Goal: Information Seeking & Learning: Find specific fact

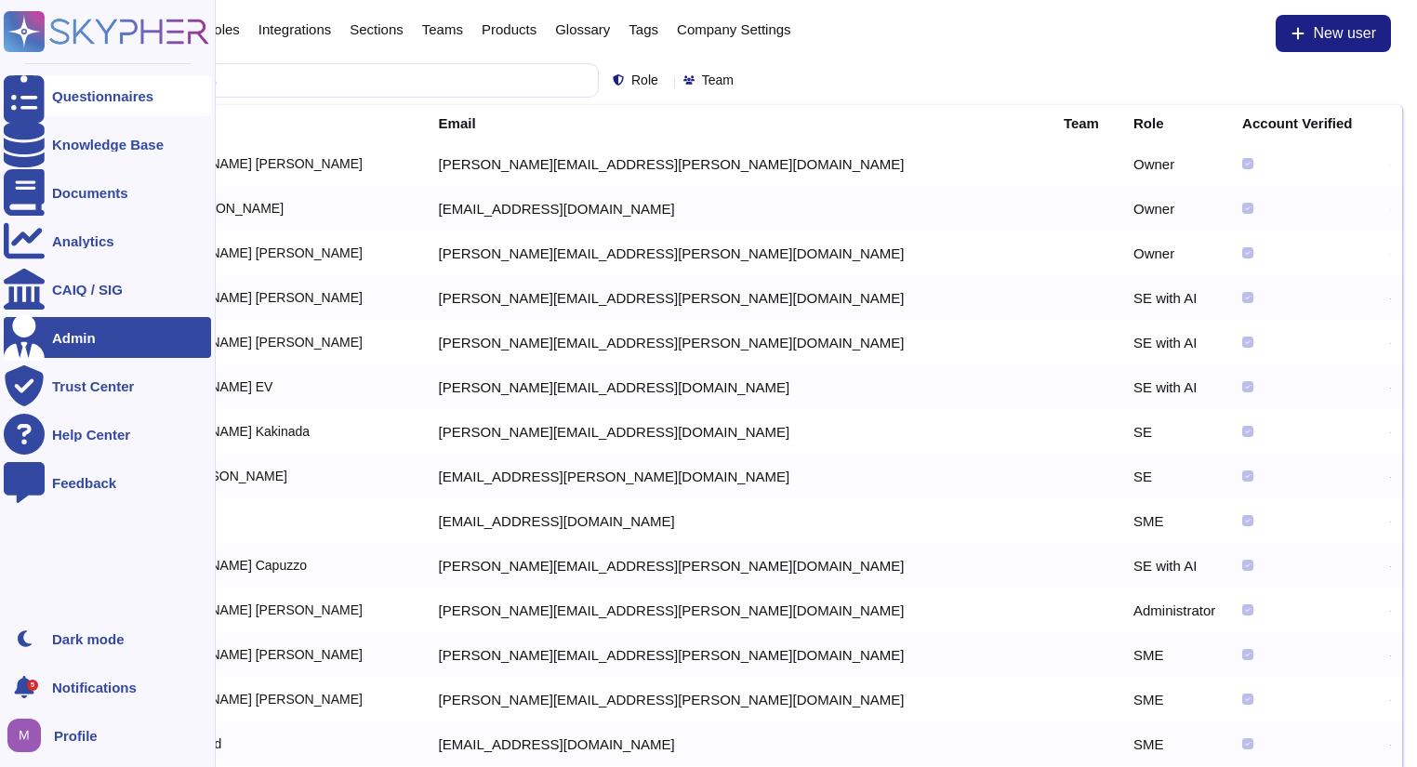
click at [43, 97] on div at bounding box center [24, 95] width 41 height 41
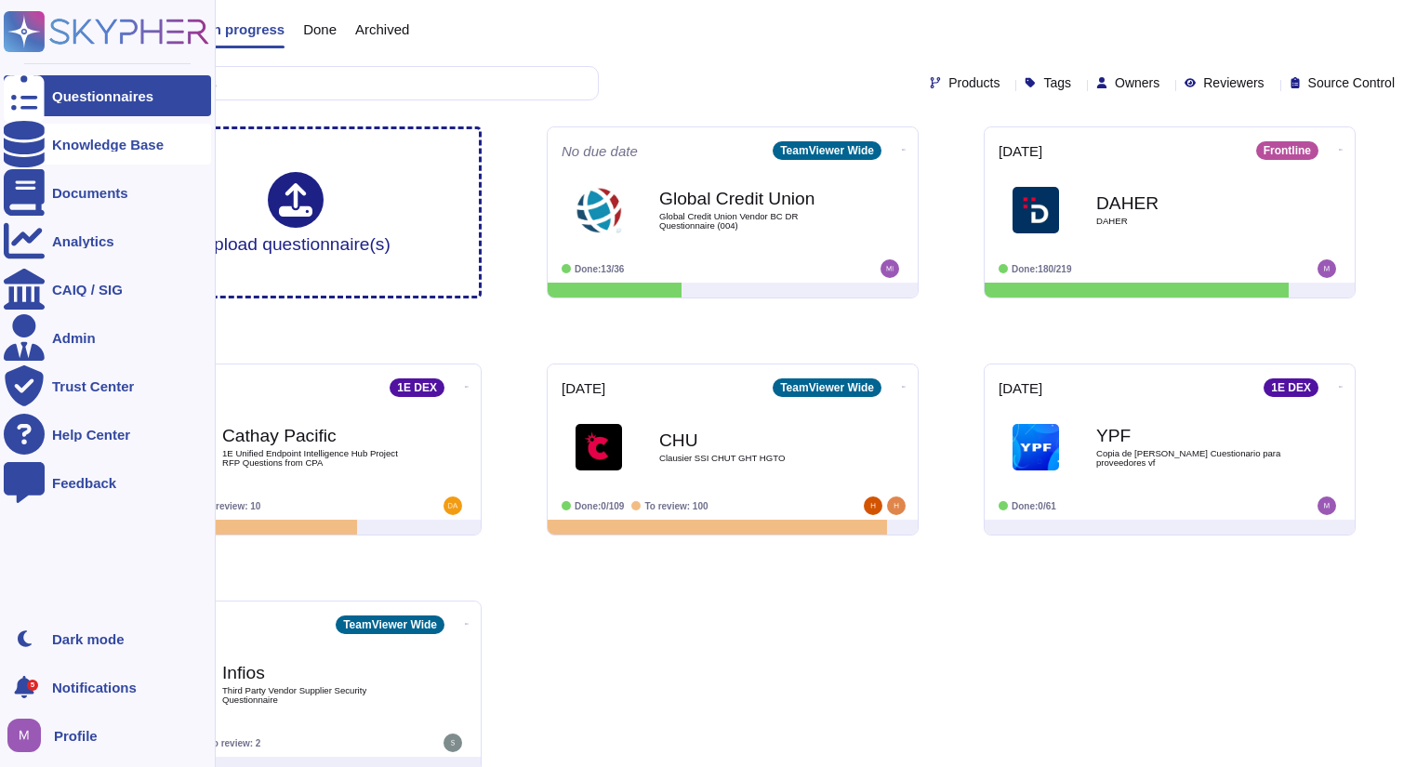
click at [24, 148] on icon at bounding box center [24, 144] width 41 height 46
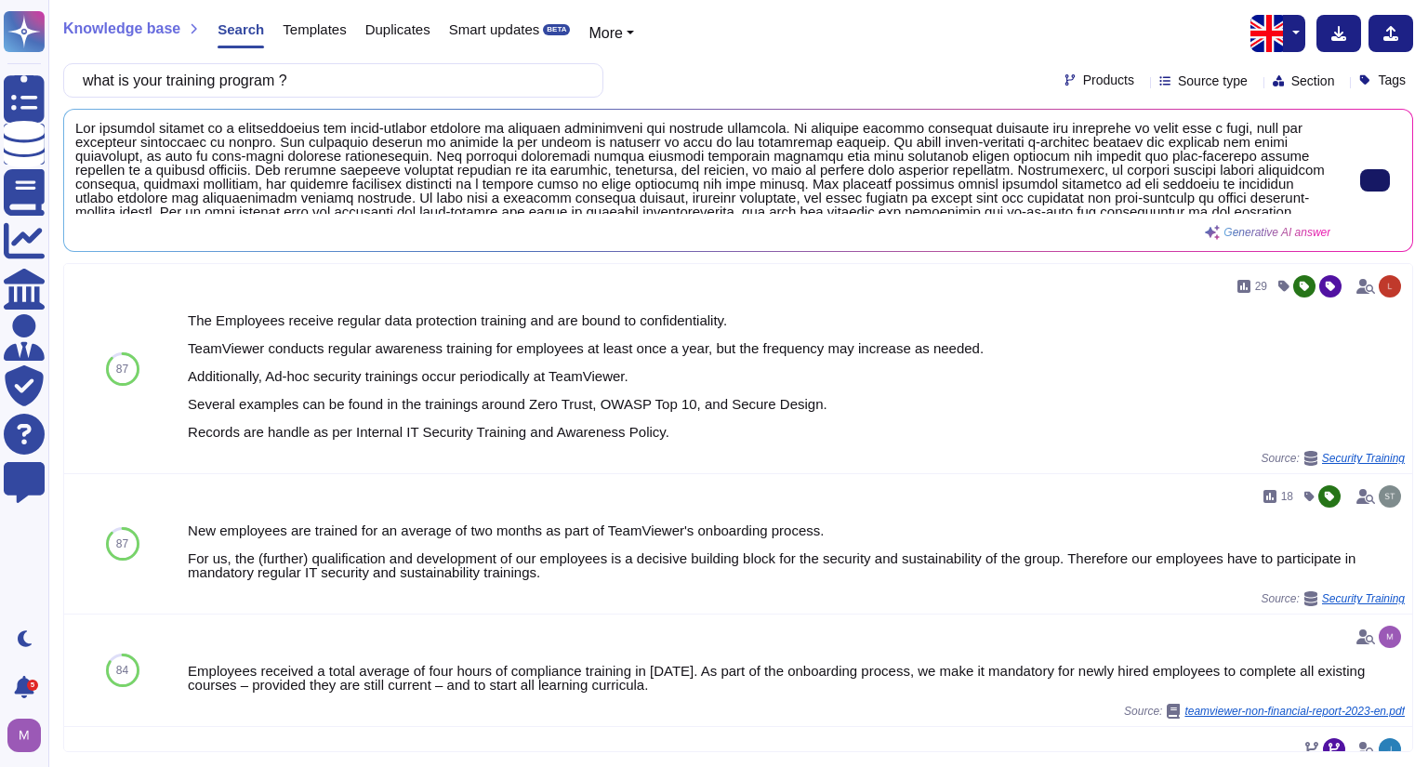
click at [1382, 185] on button at bounding box center [1375, 180] width 30 height 22
drag, startPoint x: 474, startPoint y: 77, endPoint x: 0, endPoint y: -90, distance: 502.8
click at [0, 0] on html "Questionnaires Knowledge Base Documents Analytics CAIQ / SIG Admin Trust Center…" at bounding box center [714, 383] width 1428 height 767
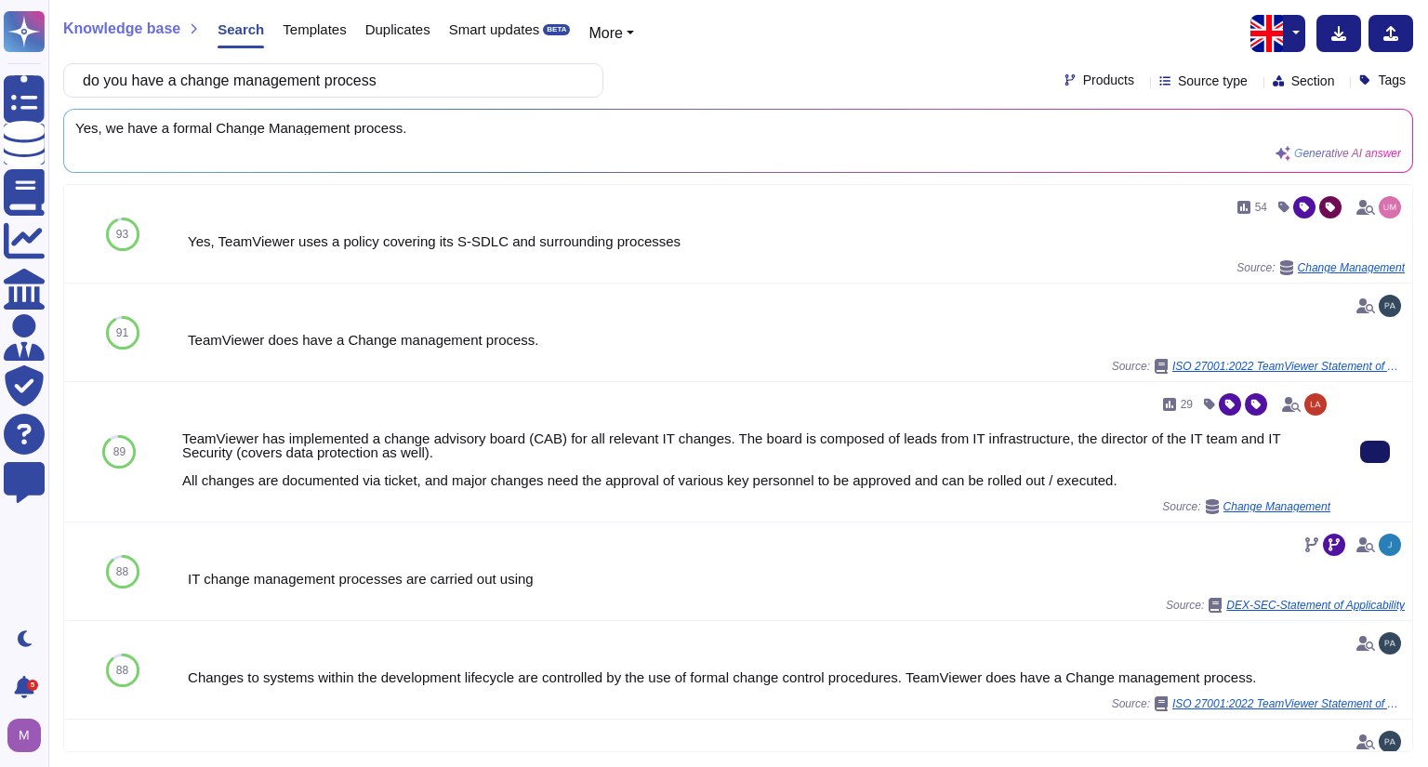
type input "do you have a change management process"
click at [1372, 451] on button at bounding box center [1375, 452] width 30 height 22
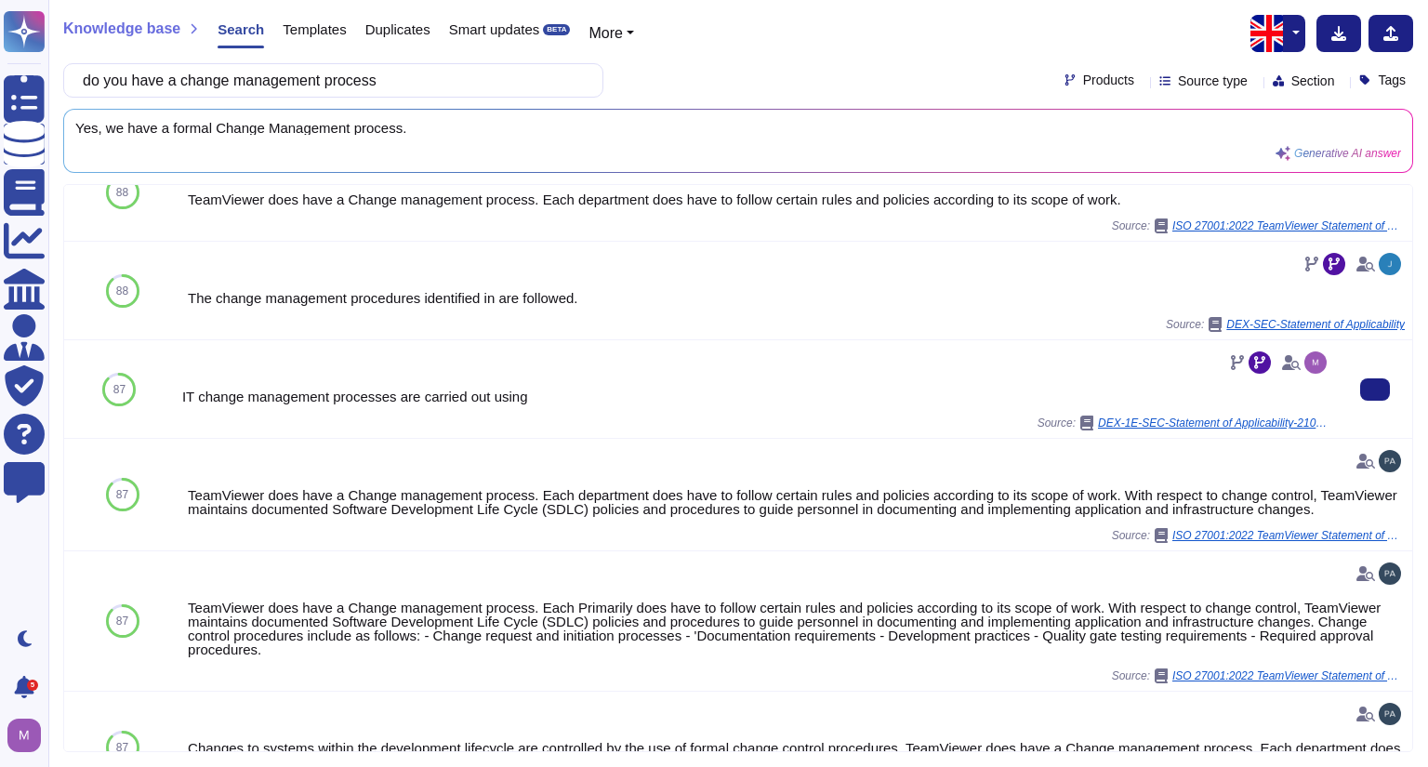
scroll to position [576, 0]
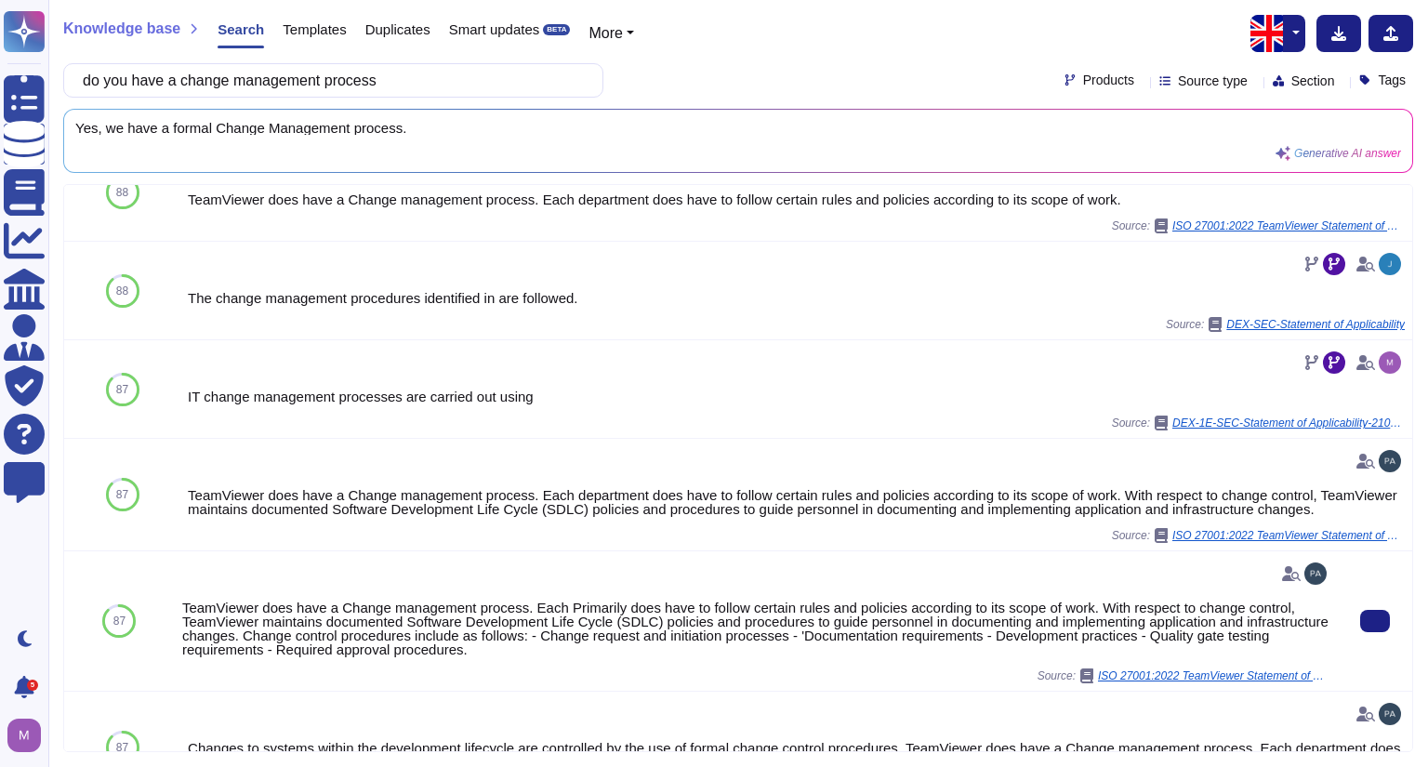
click at [707, 675] on div "Source: ISO 27001:2022 TeamViewer Statement of Applicability" at bounding box center [756, 675] width 1148 height 15
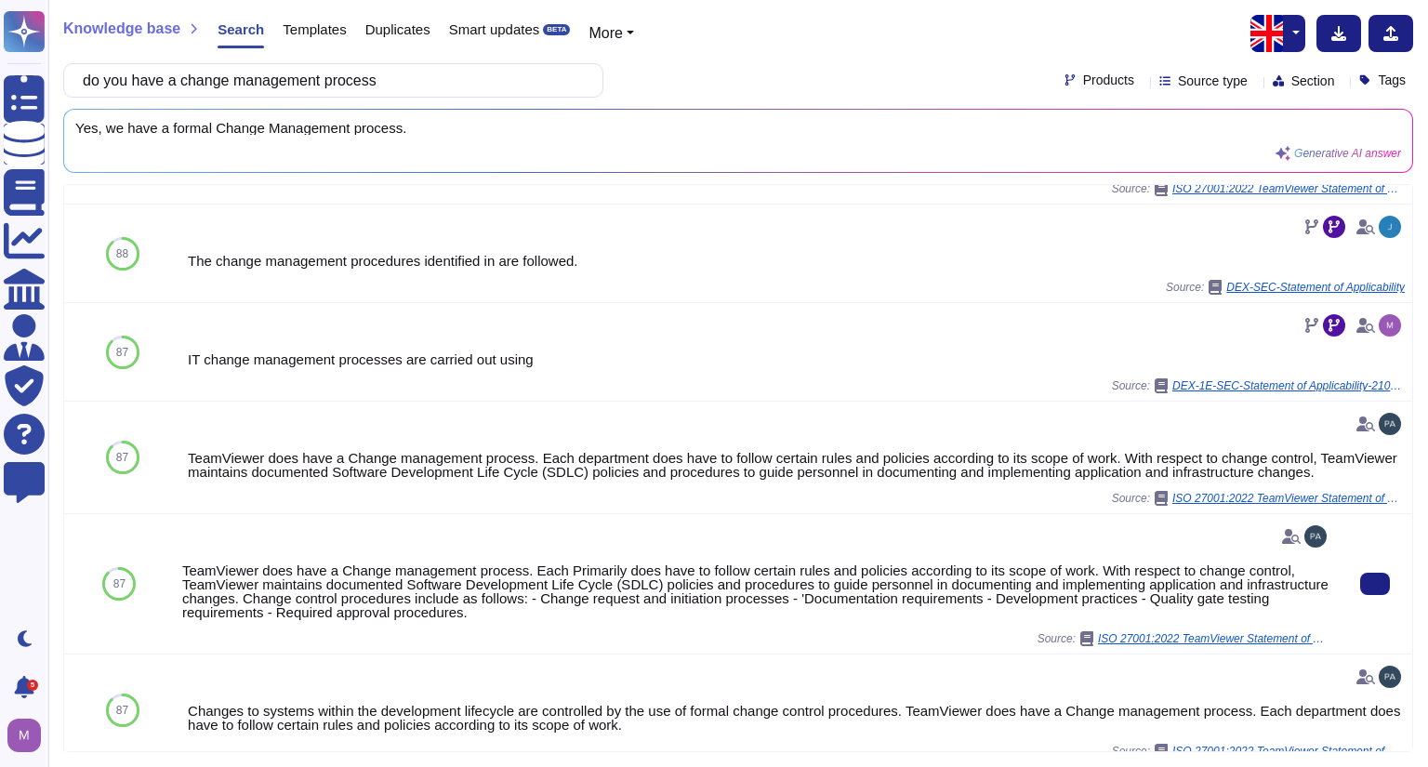
scroll to position [614, 0]
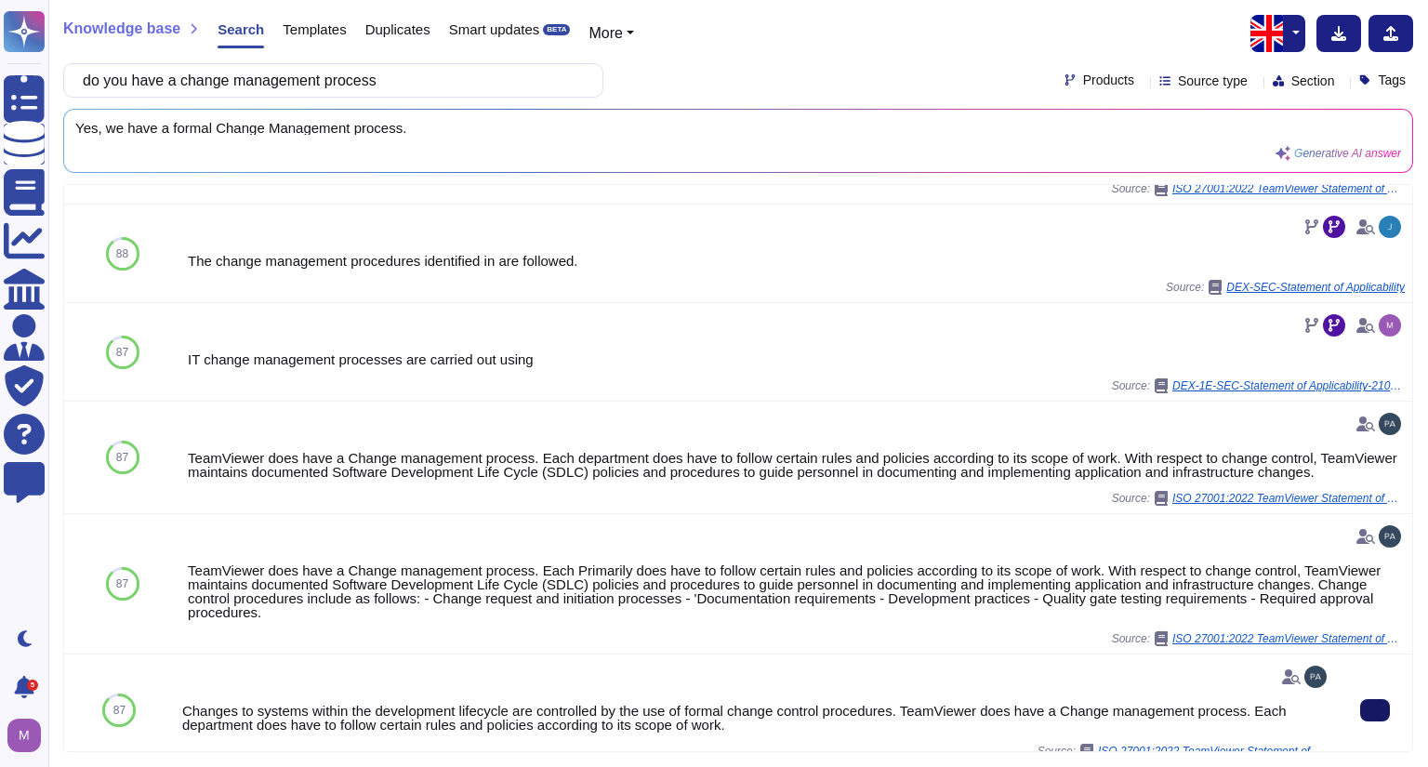
click at [1375, 710] on icon at bounding box center [1375, 710] width 0 height 0
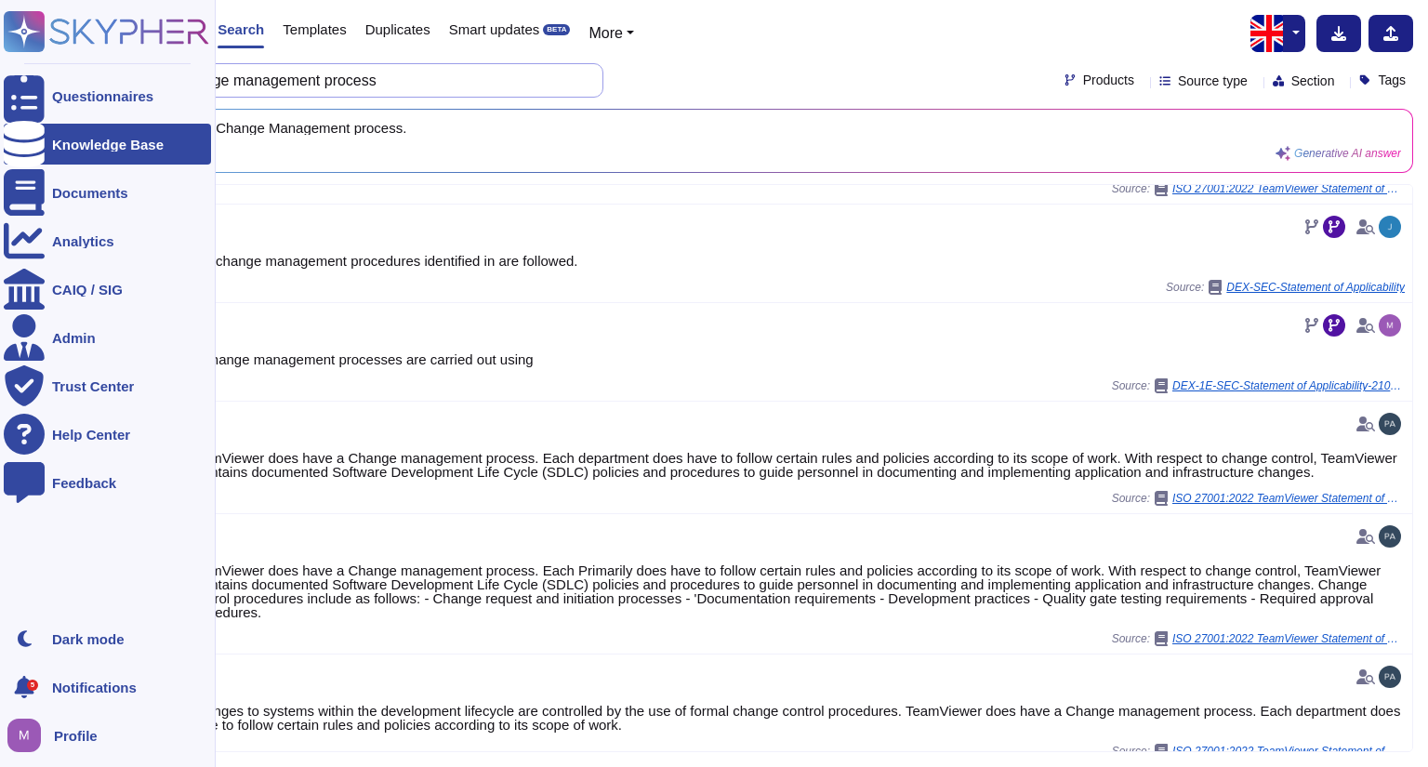
drag, startPoint x: 427, startPoint y: 74, endPoint x: 15, endPoint y: 13, distance: 416.4
click at [15, 13] on div "Questionnaires Knowledge Base Documents Analytics CAIQ / SIG Admin Trust Center…" at bounding box center [714, 383] width 1428 height 767
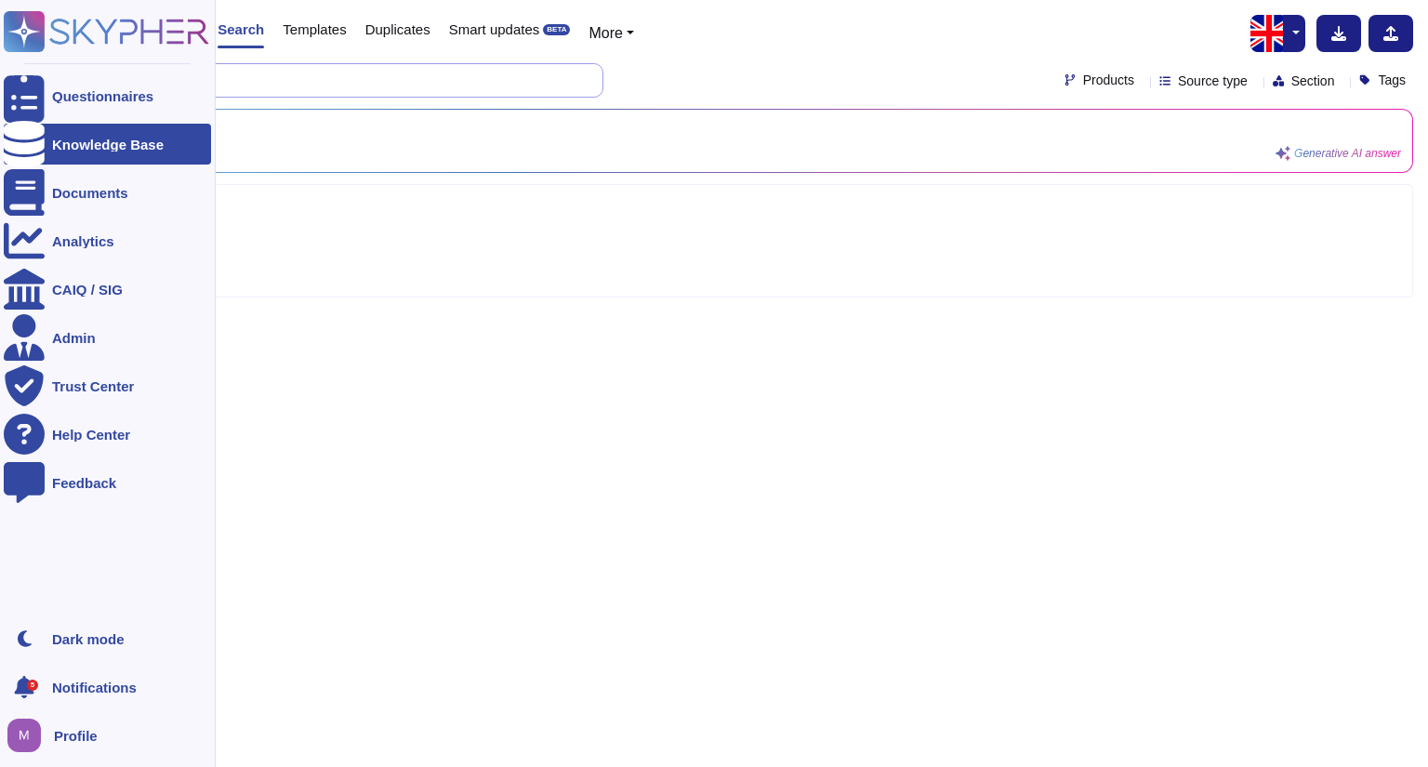
scroll to position [0, 0]
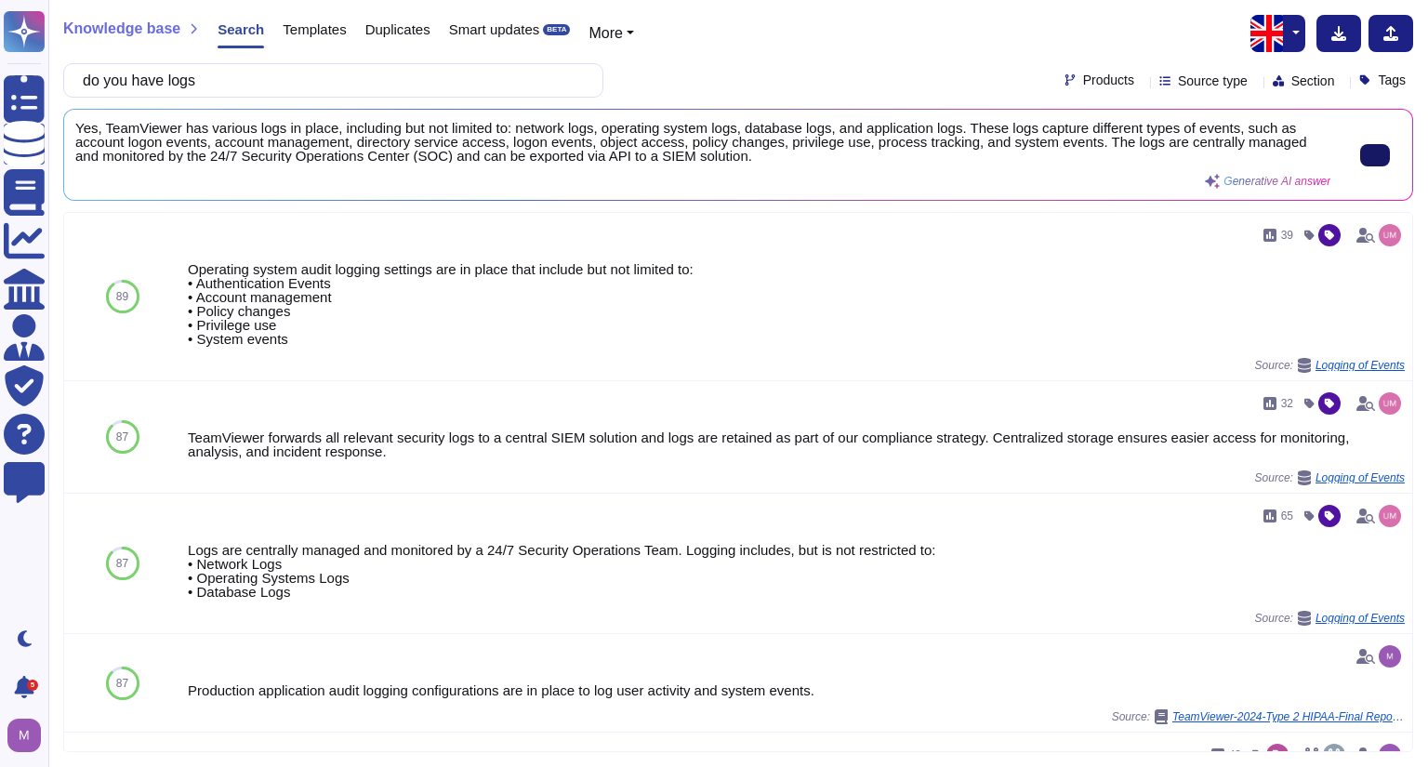
click at [1386, 155] on button at bounding box center [1375, 155] width 30 height 22
click at [1361, 153] on button at bounding box center [1375, 155] width 30 height 22
click at [358, 97] on div "Knowledge base Search Templates Duplicates Smart updates BETA More do you have …" at bounding box center [738, 383] width 1380 height 767
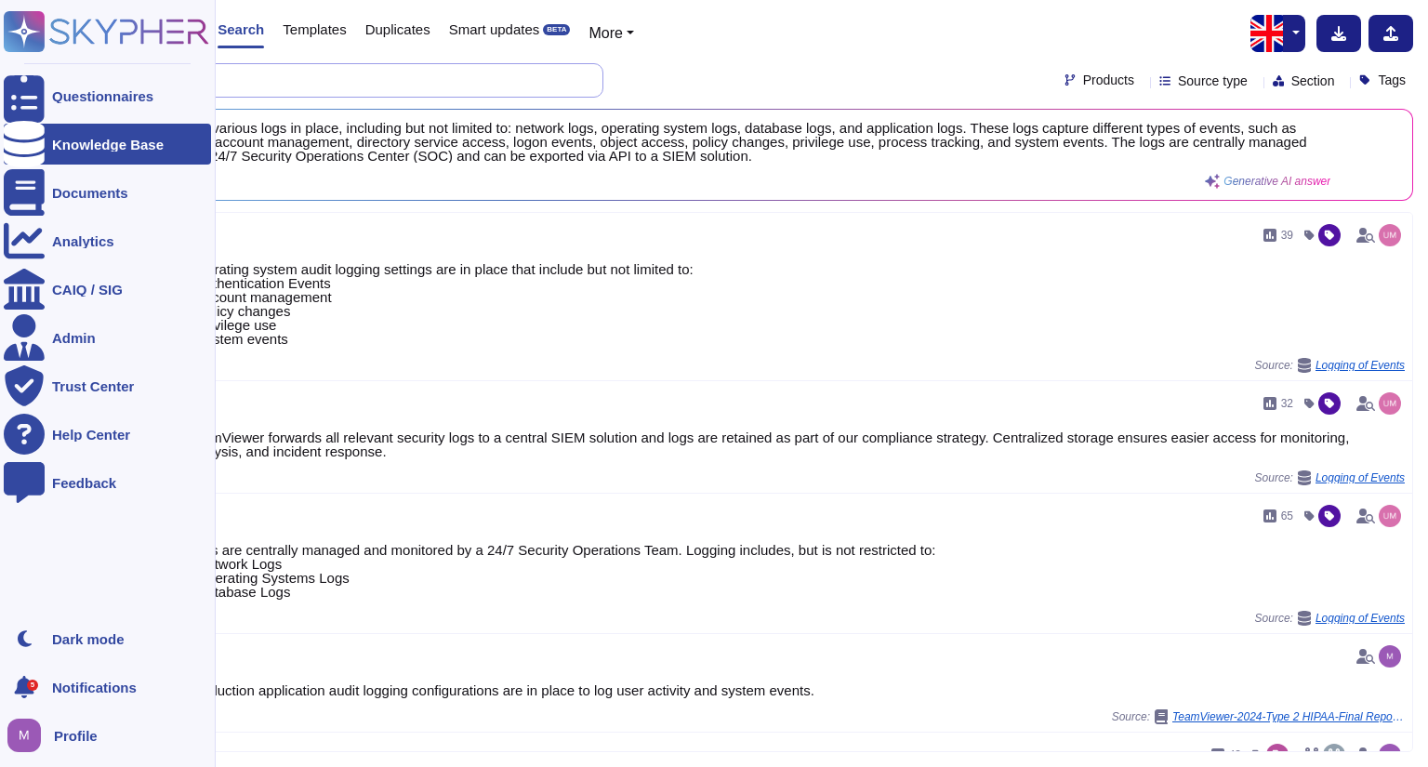
drag, startPoint x: 336, startPoint y: 78, endPoint x: 0, endPoint y: 7, distance: 343.2
click at [0, 7] on div "Questionnaires Knowledge Base Documents Analytics CAIQ / SIG Admin Trust Center…" at bounding box center [714, 383] width 1428 height 767
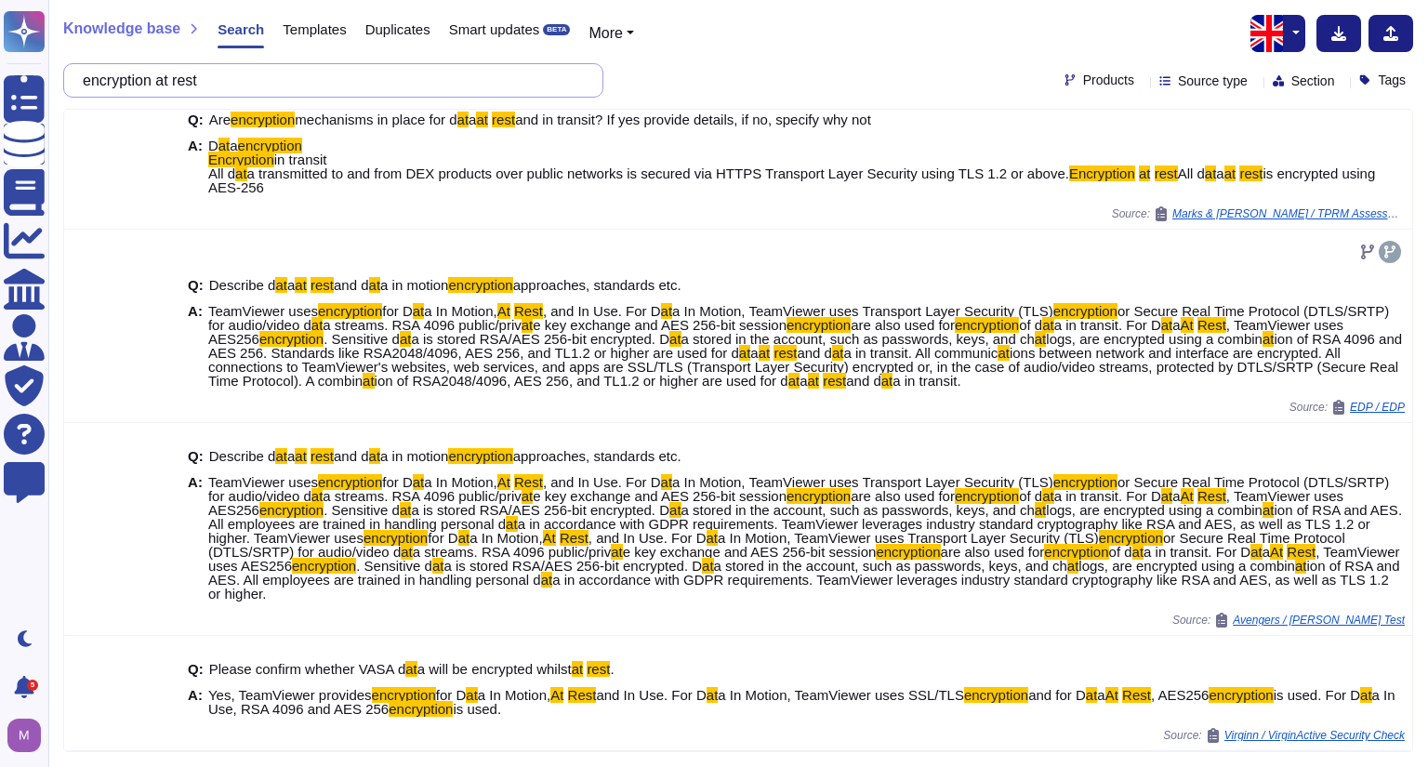
scroll to position [551, 0]
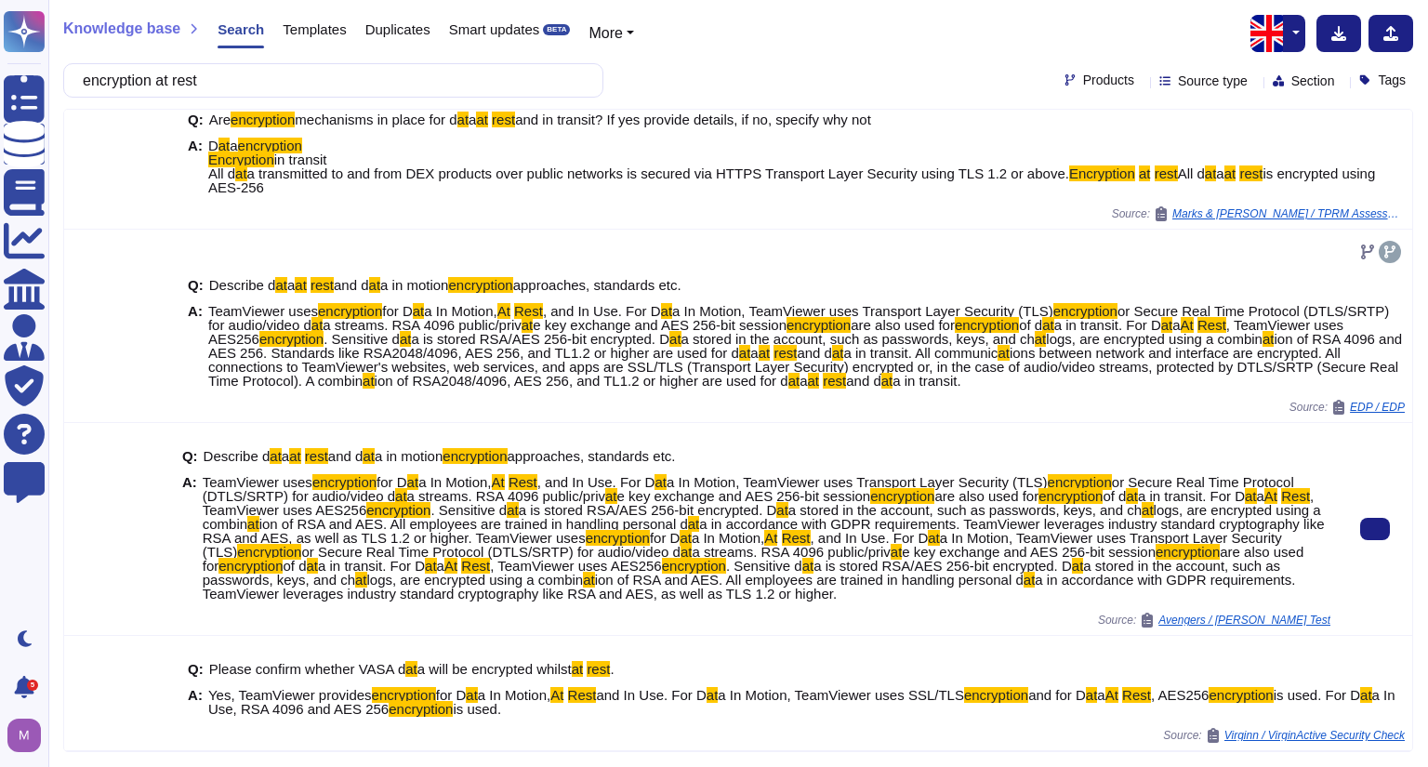
click at [1338, 521] on div at bounding box center [1375, 529] width 74 height 212
click at [1360, 522] on button at bounding box center [1375, 529] width 30 height 22
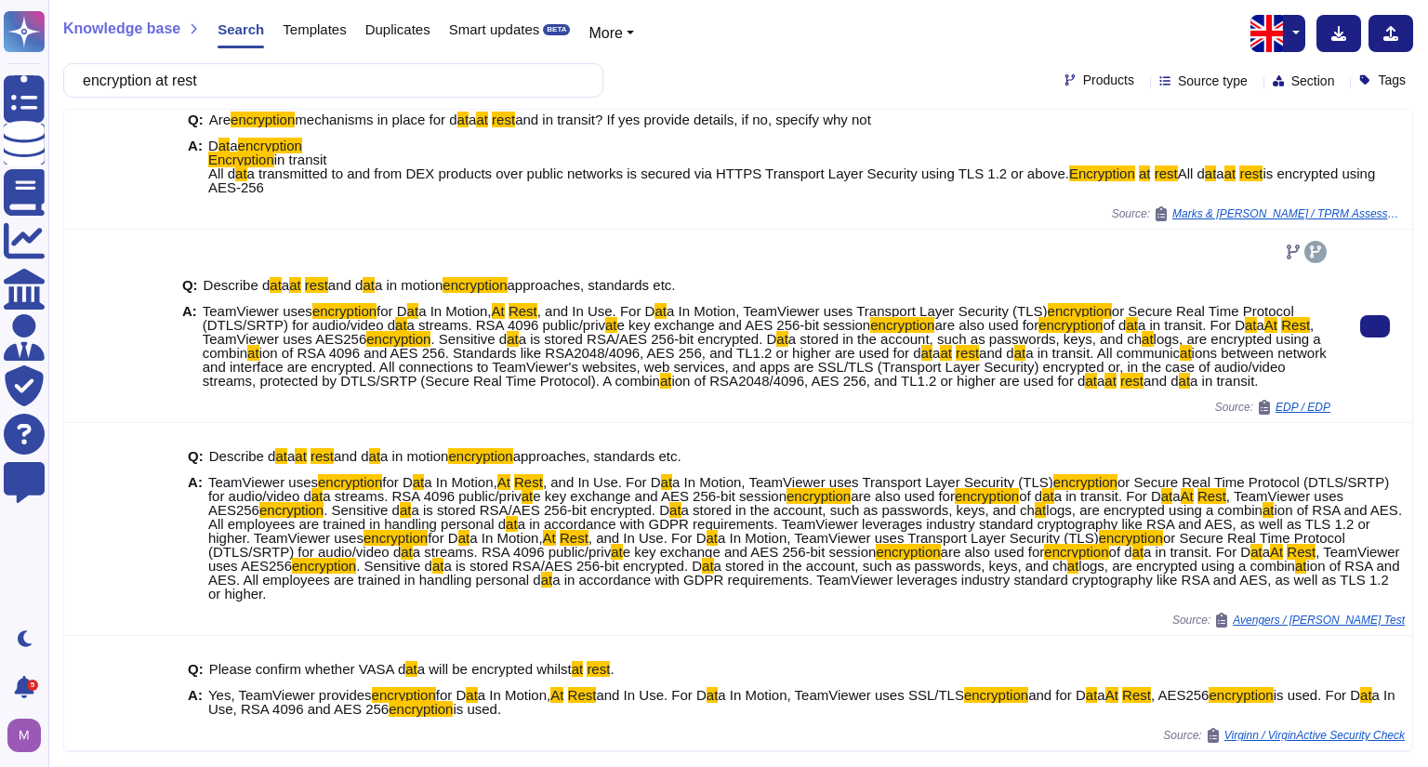
scroll to position [538, 0]
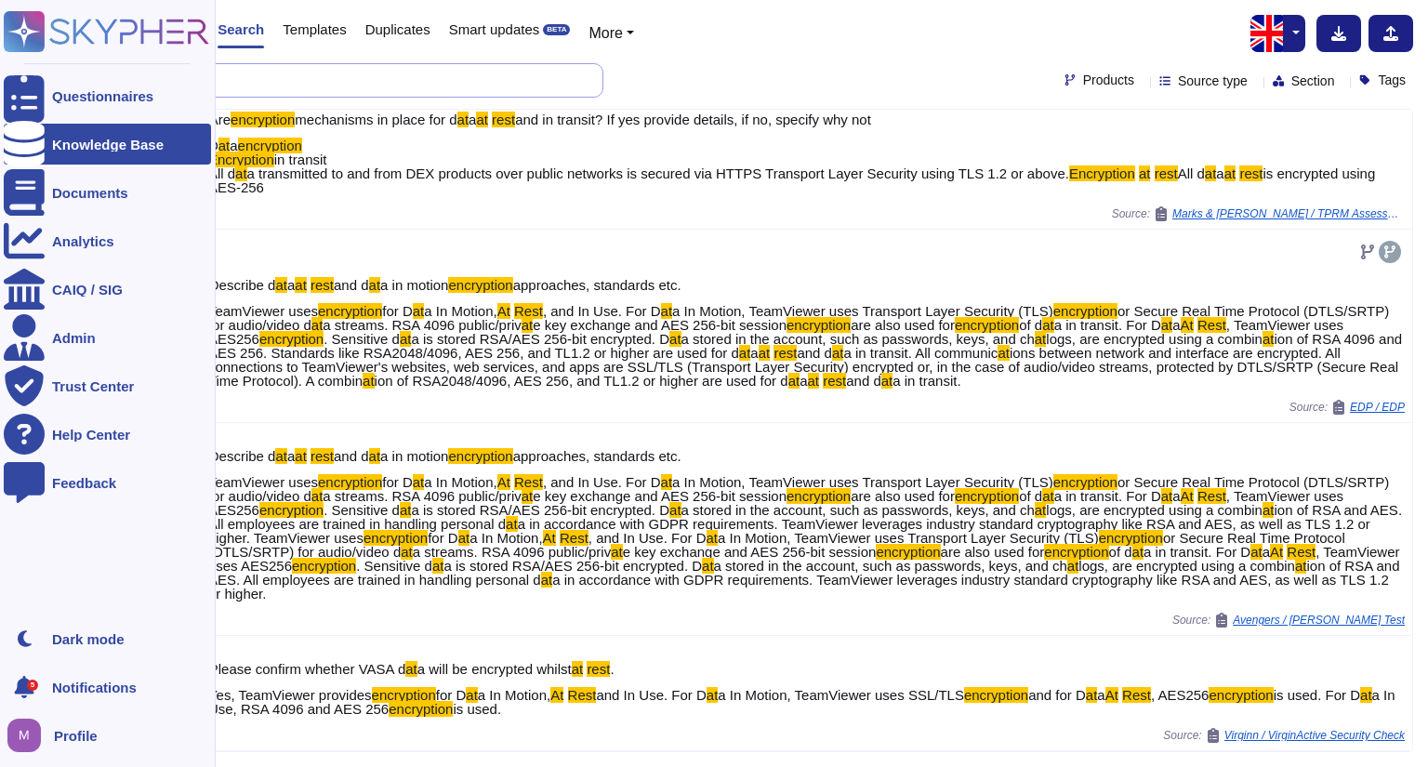
drag, startPoint x: 426, startPoint y: 81, endPoint x: 15, endPoint y: 7, distance: 417.4
click at [15, 7] on div "Questionnaires Knowledge Base Documents Analytics CAIQ / SIG Admin Trust Center…" at bounding box center [714, 383] width 1428 height 767
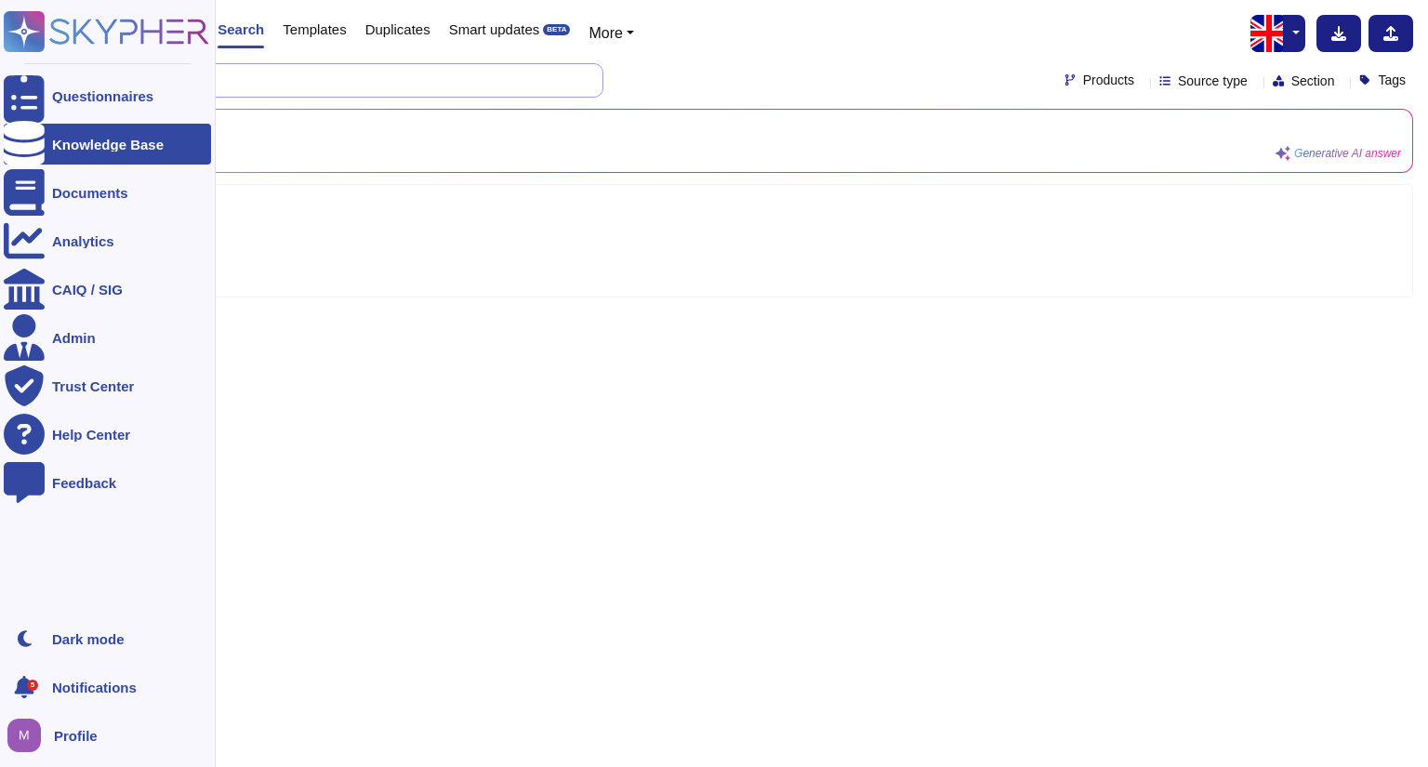
scroll to position [0, 0]
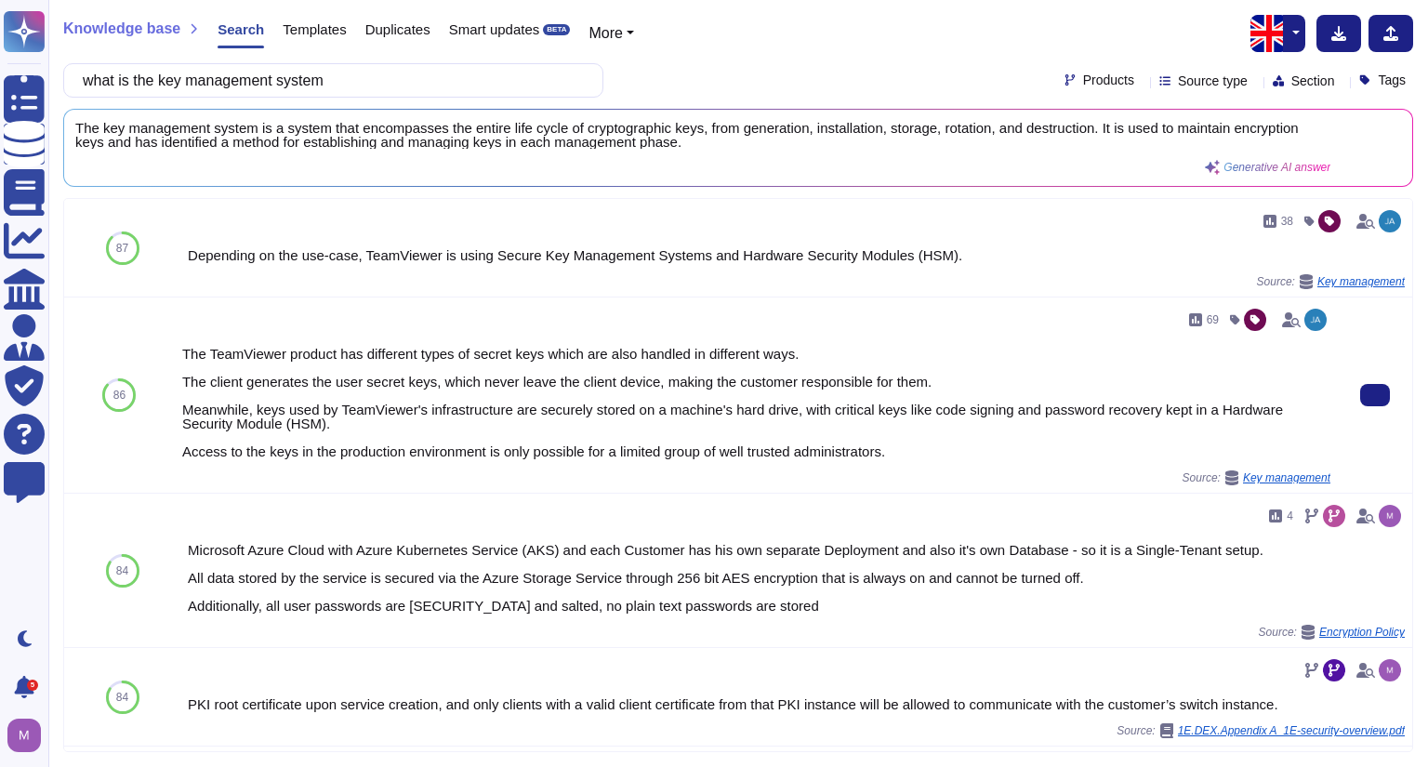
drag, startPoint x: 1373, startPoint y: 149, endPoint x: 1127, endPoint y: 393, distance: 347.1
click at [1375, 395] on icon at bounding box center [1375, 395] width 0 height 0
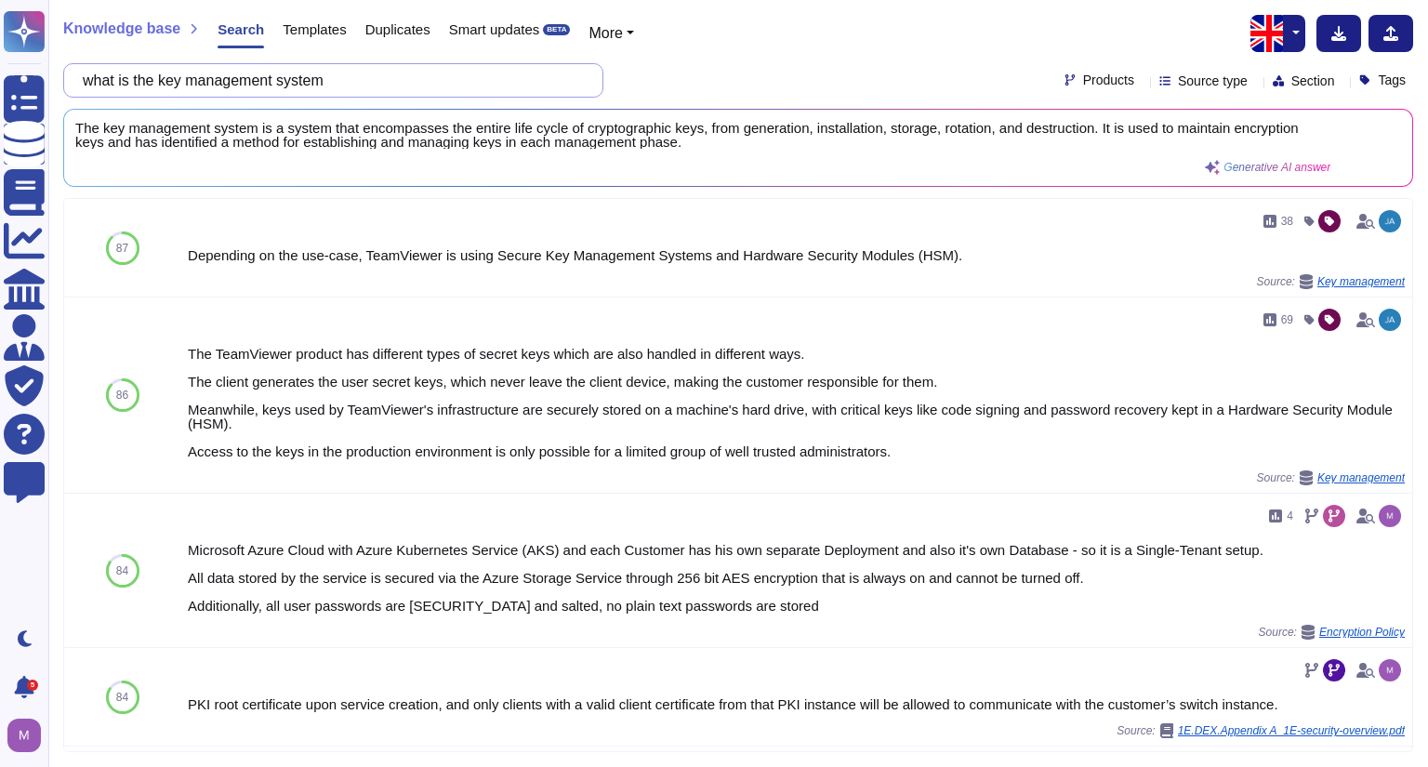
drag, startPoint x: 390, startPoint y: 82, endPoint x: 57, endPoint y: 23, distance: 338.9
click at [57, 23] on div "Knowledge base Search Templates Duplicates Smart updates BETA More what is the …" at bounding box center [738, 383] width 1380 height 767
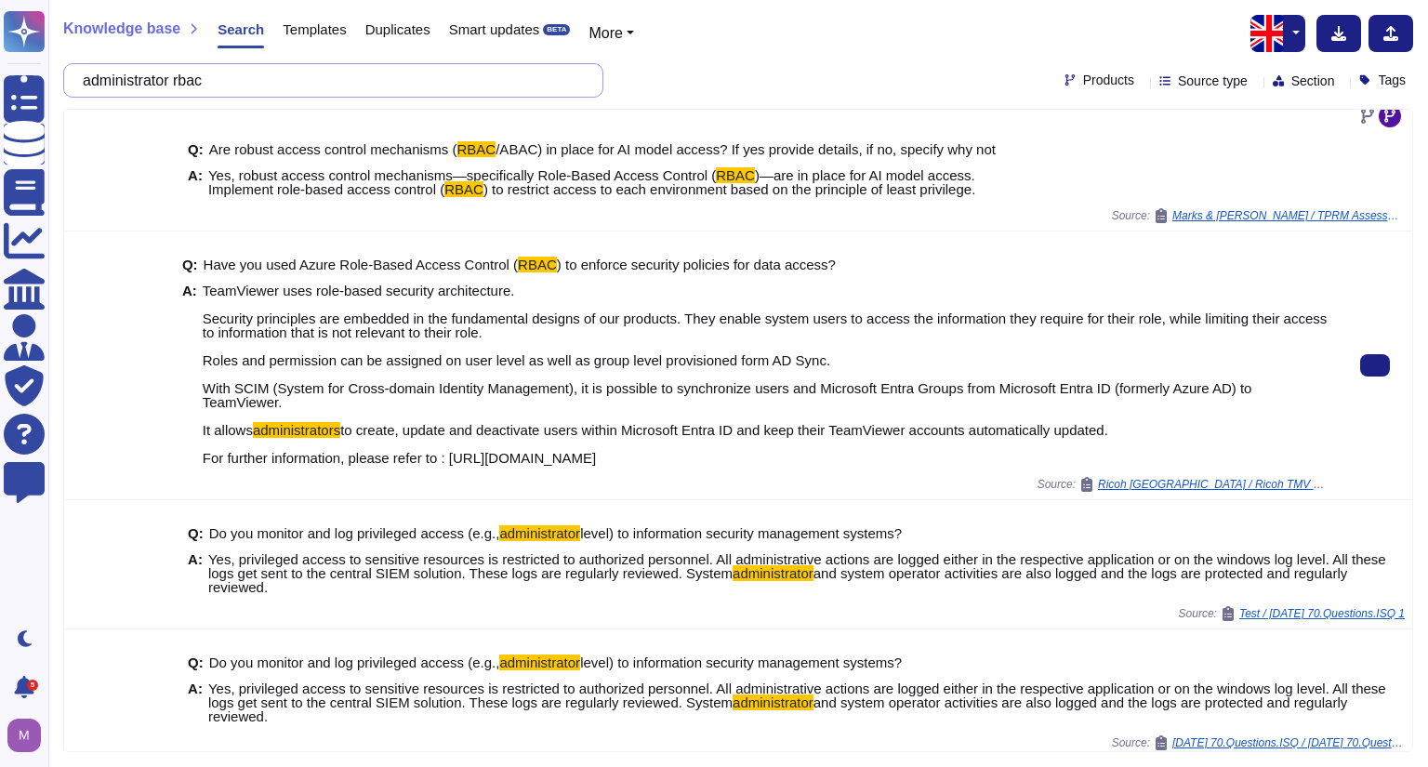
scroll to position [270, 0]
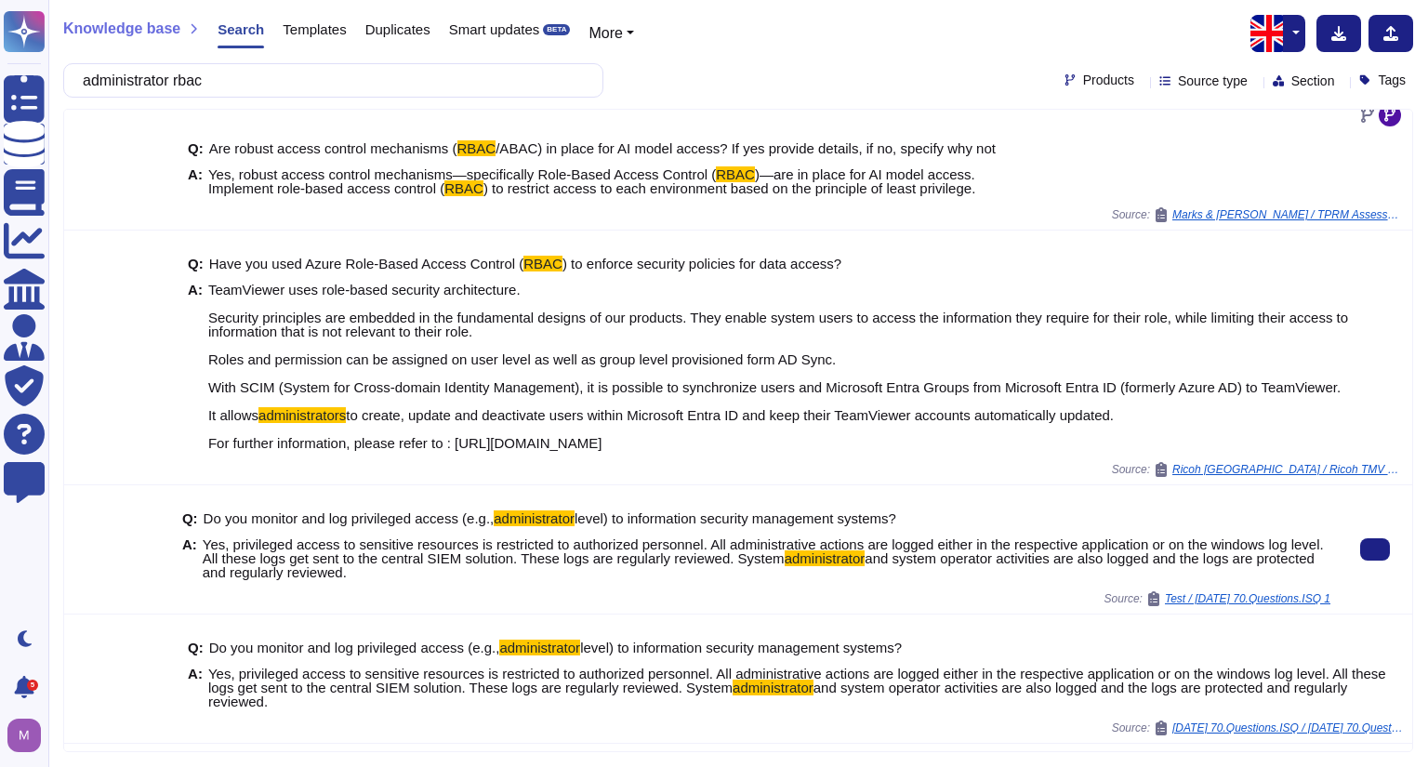
click at [1339, 540] on div at bounding box center [1375, 549] width 74 height 128
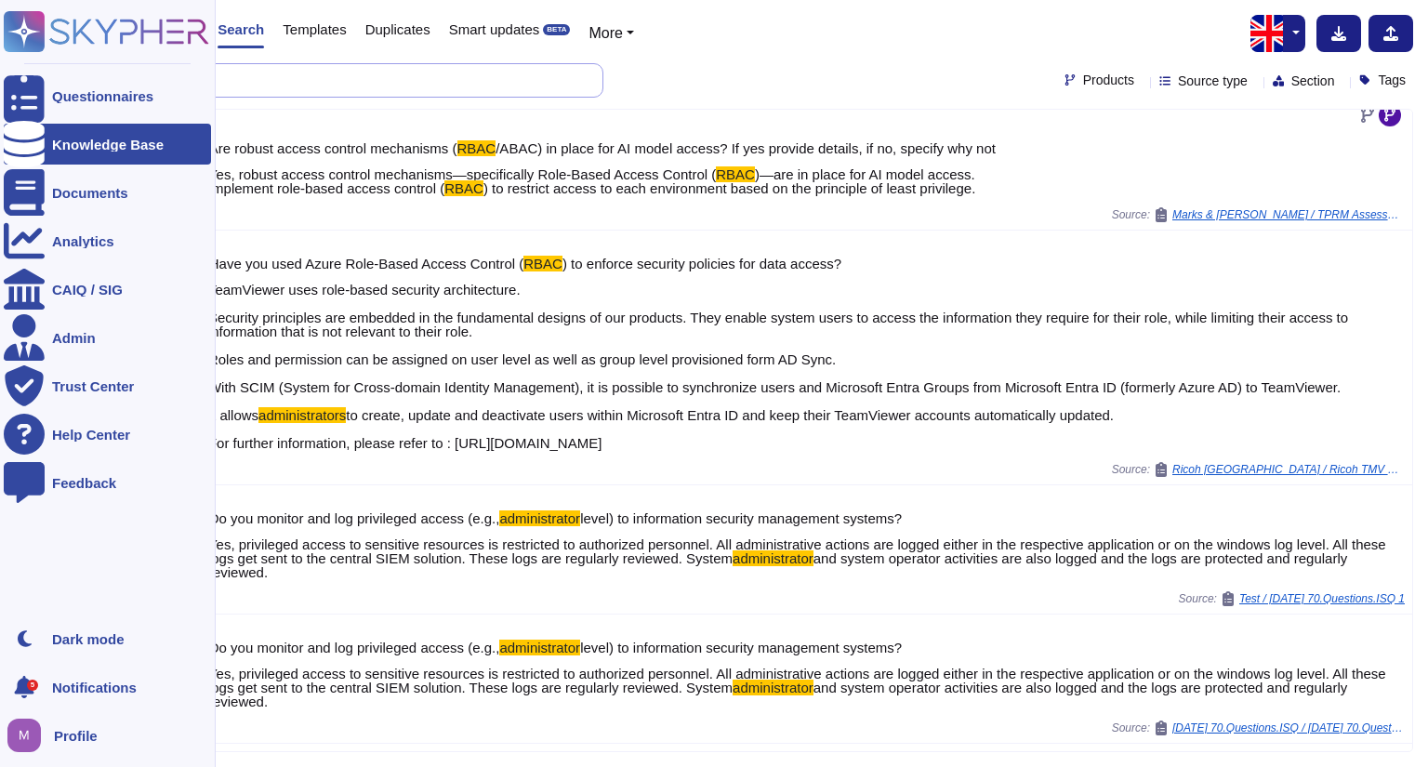
drag, startPoint x: 360, startPoint y: 86, endPoint x: 0, endPoint y: 5, distance: 369.0
click at [0, 5] on div "Questionnaires Knowledge Base Documents Analytics CAIQ / SIG Admin Trust Center…" at bounding box center [714, 383] width 1428 height 767
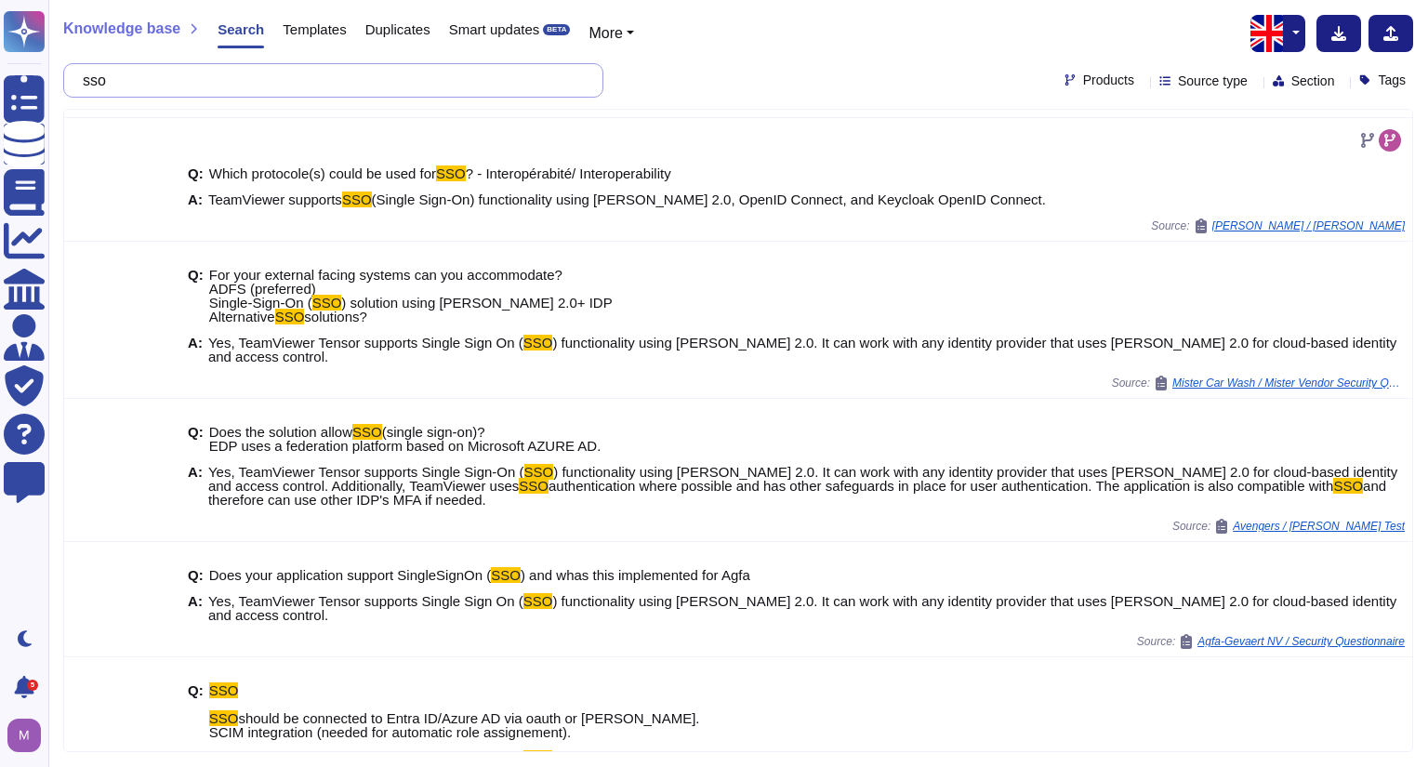
scroll to position [383, 0]
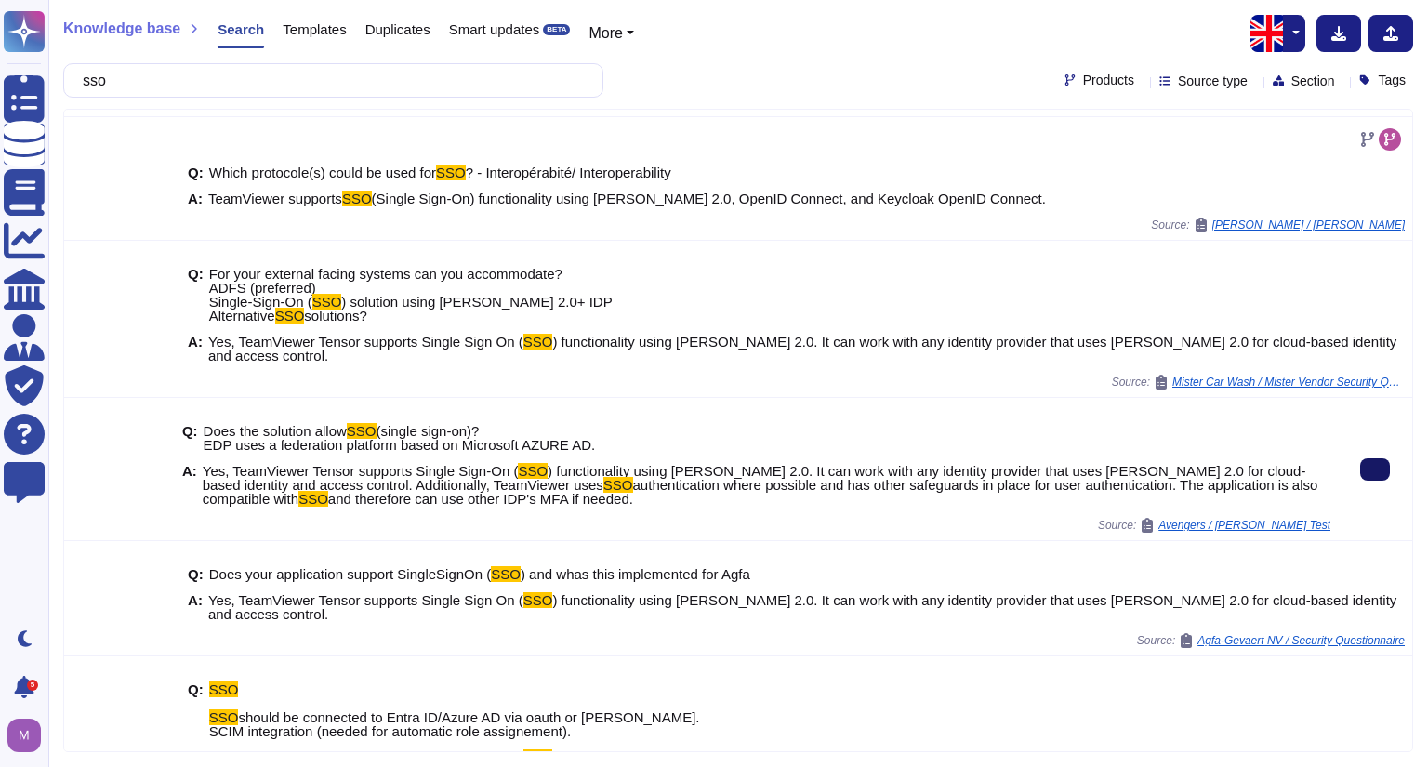
click at [1360, 469] on button at bounding box center [1375, 469] width 30 height 22
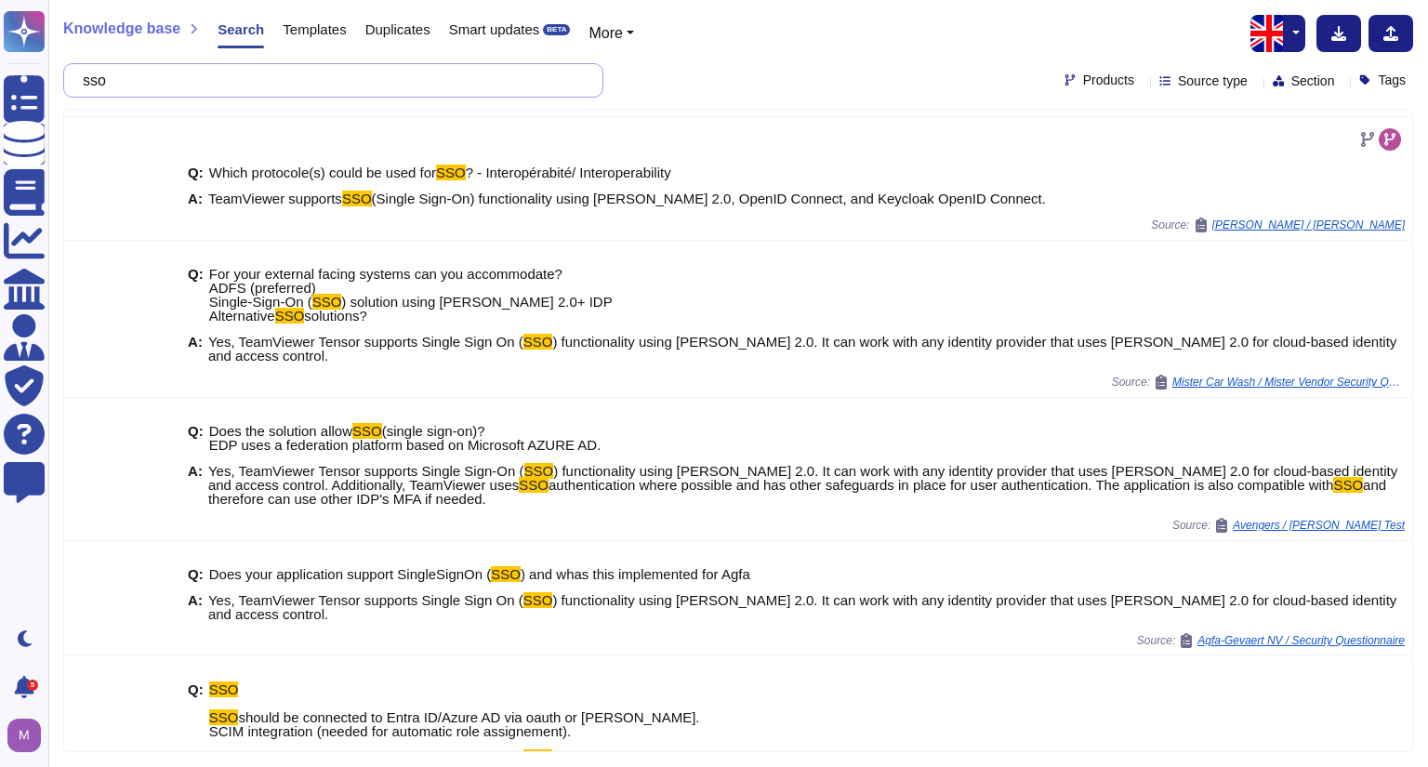
drag, startPoint x: 404, startPoint y: 74, endPoint x: 0, endPoint y: -7, distance: 412.4
click at [0, 0] on html "Questionnaires Knowledge Base Documents Analytics CAIQ / SIG Admin Trust Center…" at bounding box center [714, 383] width 1428 height 767
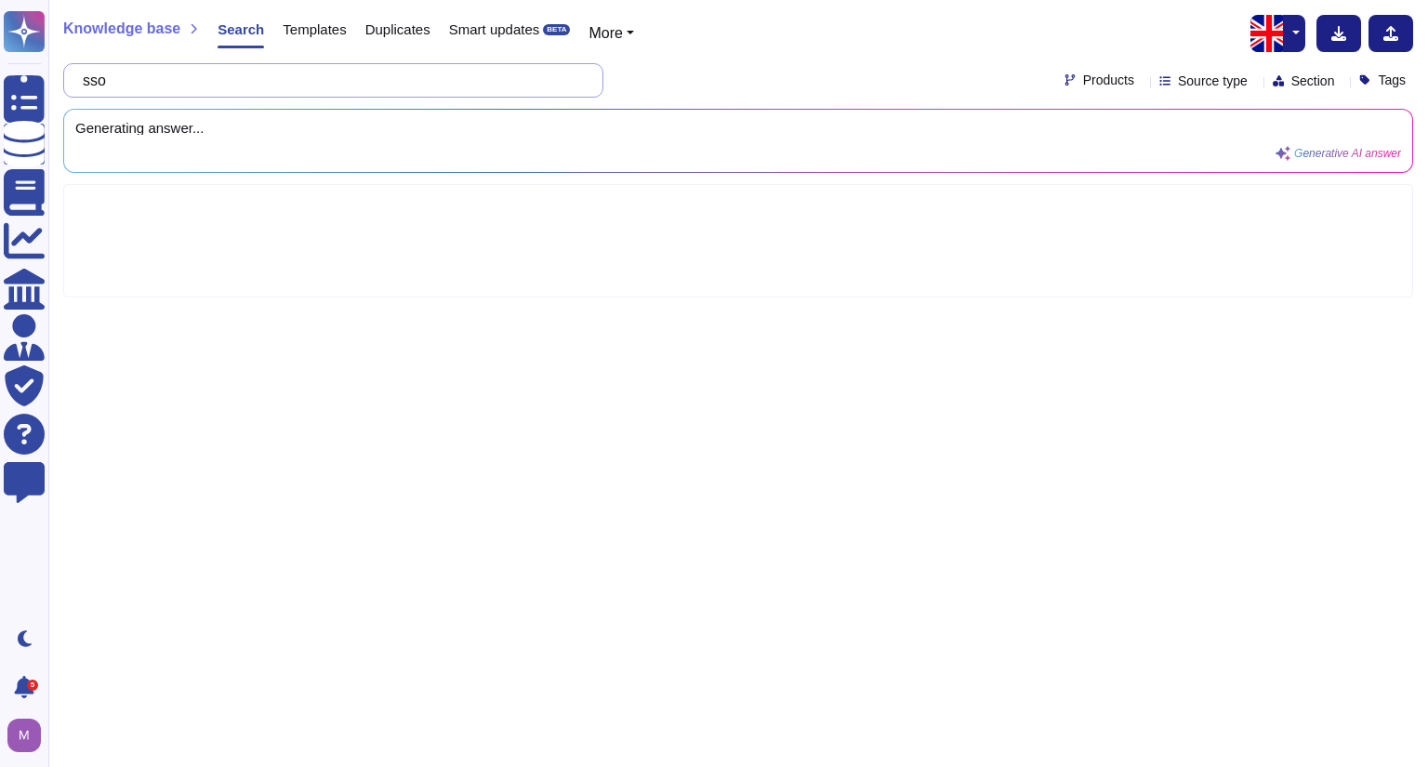
scroll to position [0, 0]
type input "scim"
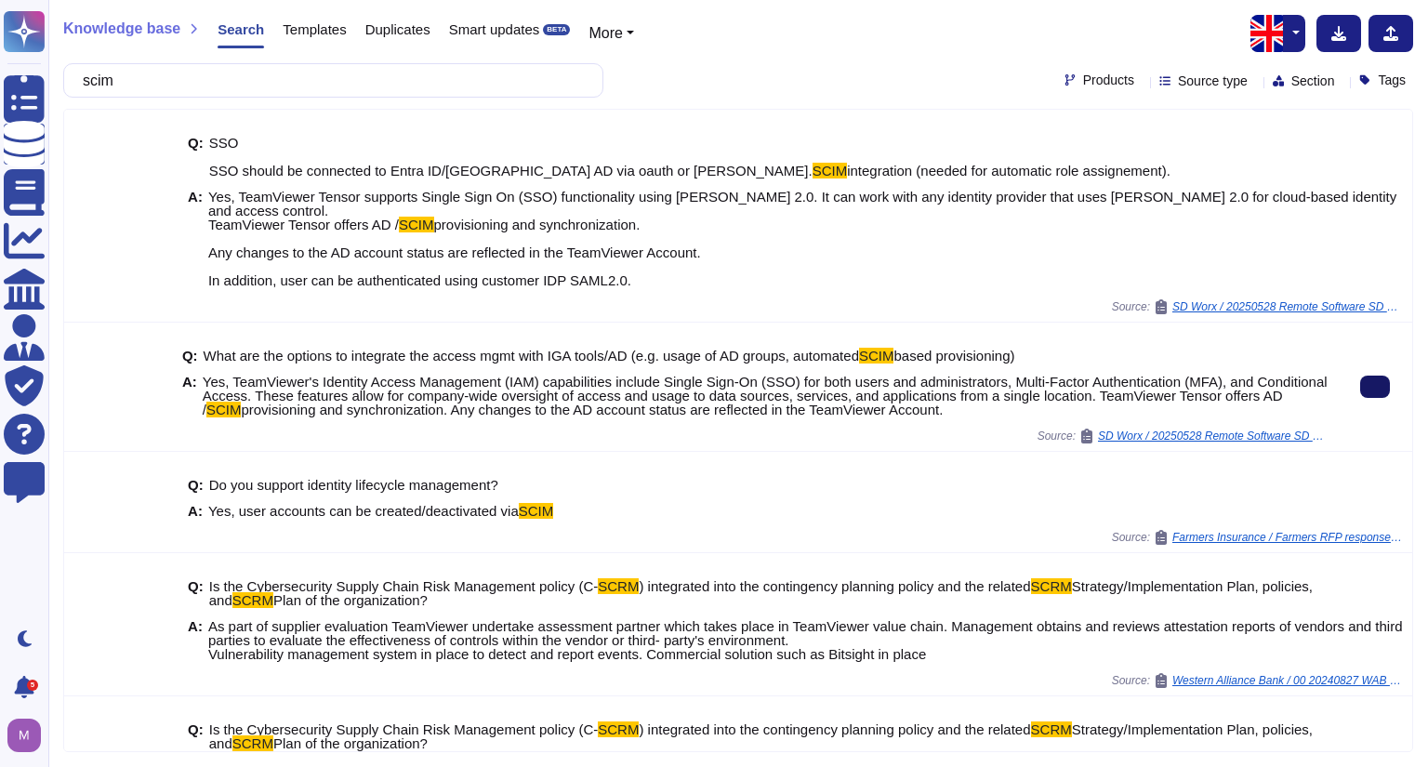
click at [1375, 387] on icon at bounding box center [1375, 387] width 0 height 0
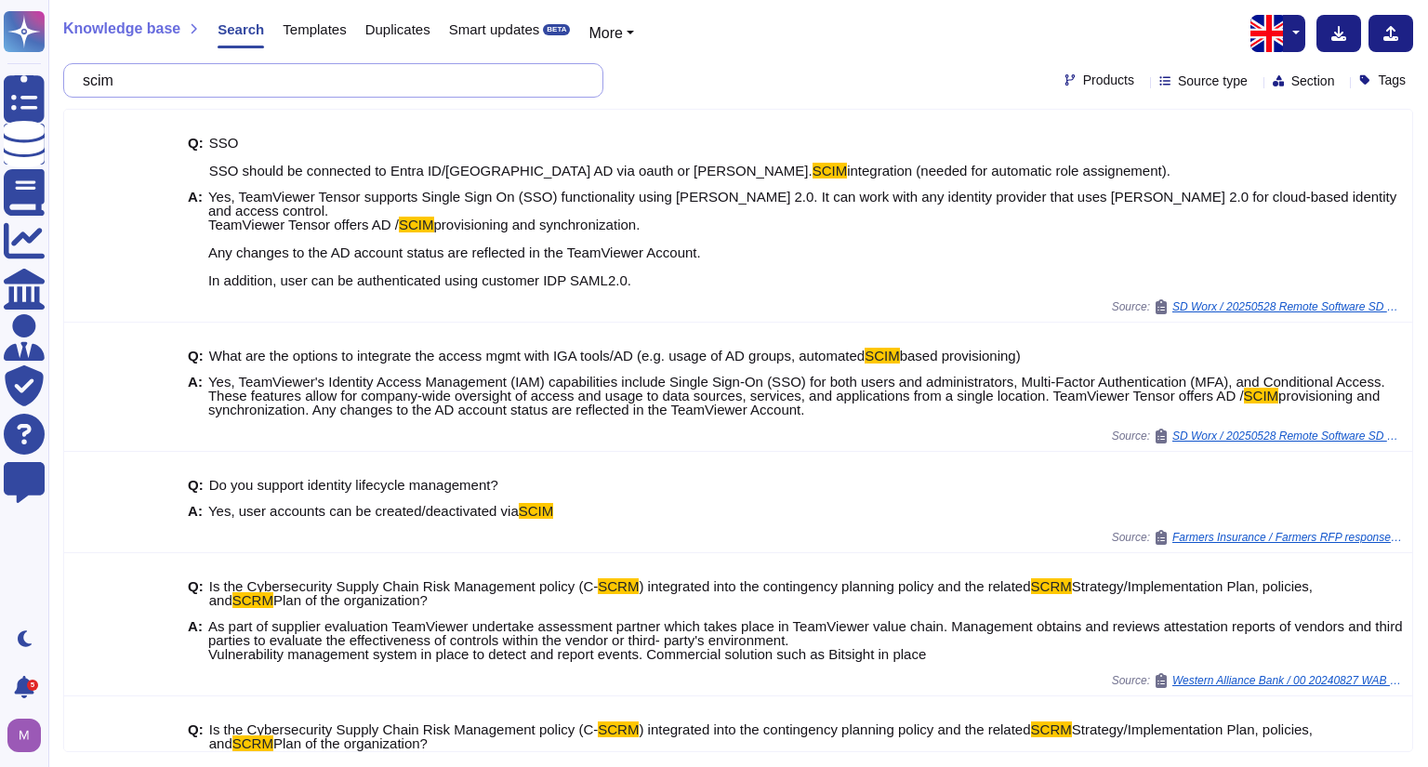
drag, startPoint x: 368, startPoint y: 74, endPoint x: 59, endPoint y: 32, distance: 312.5
click at [59, 32] on div "Knowledge base Search Templates Duplicates Smart updates BETA More scim Product…" at bounding box center [738, 383] width 1380 height 767
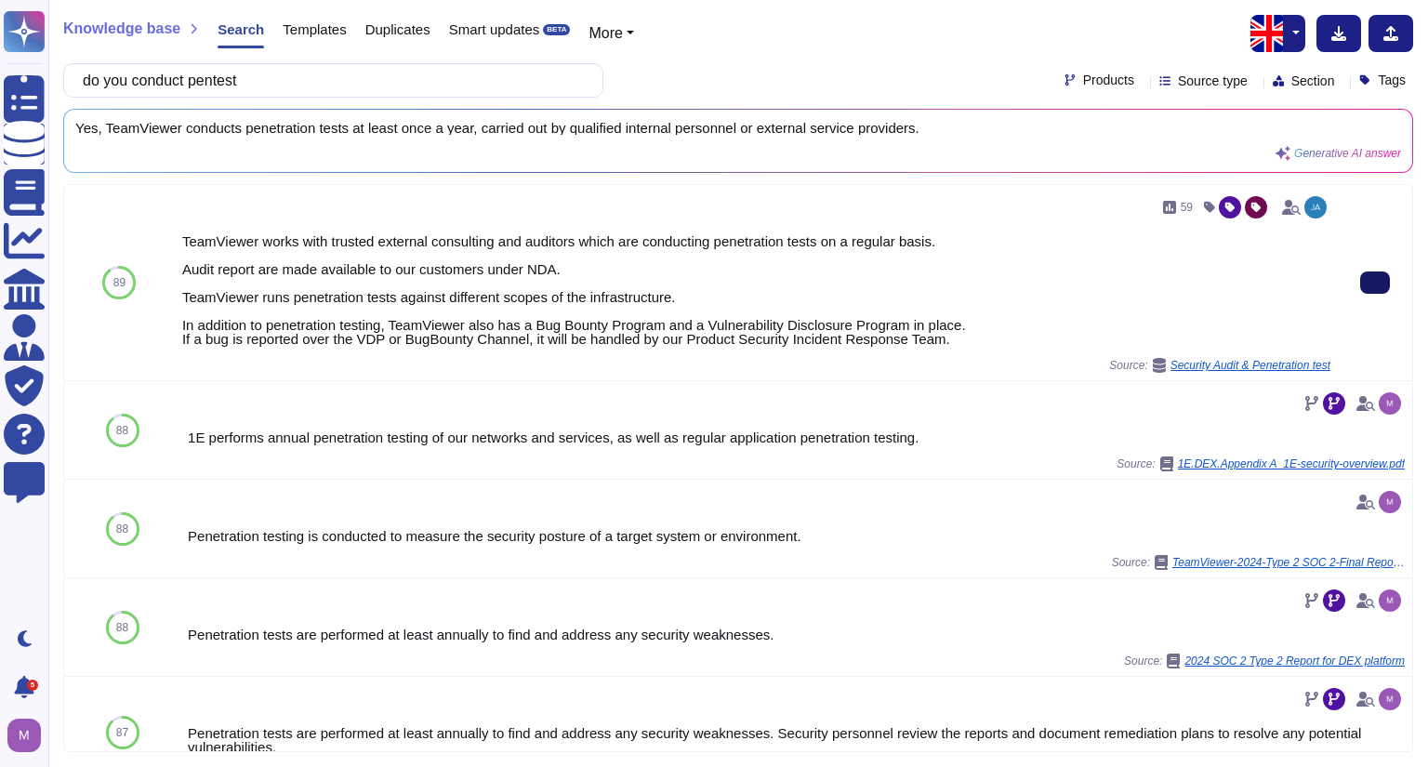
click at [1373, 284] on button at bounding box center [1375, 282] width 30 height 22
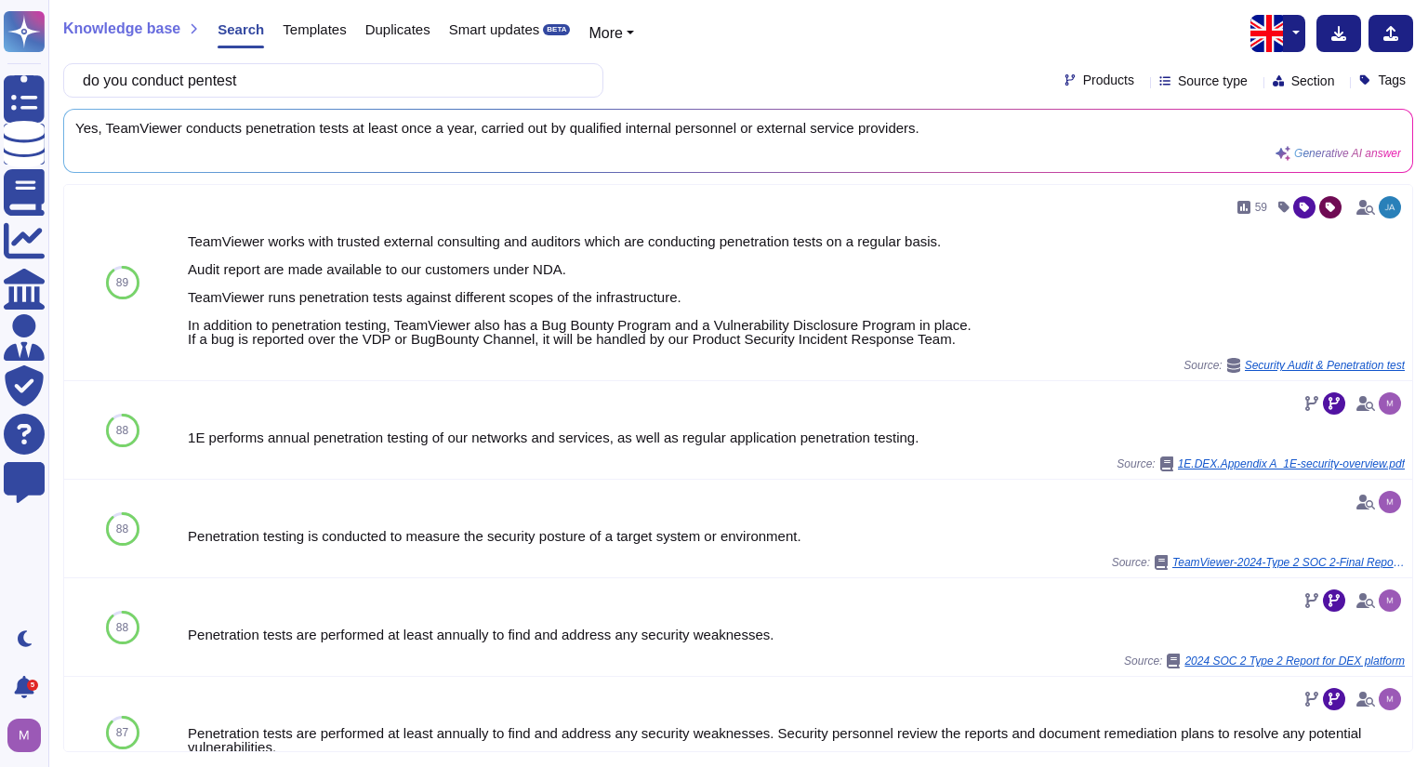
click at [319, 62] on div "Knowledge base Search Templates Duplicates Smart updates BETA More do you condu…" at bounding box center [738, 383] width 1380 height 767
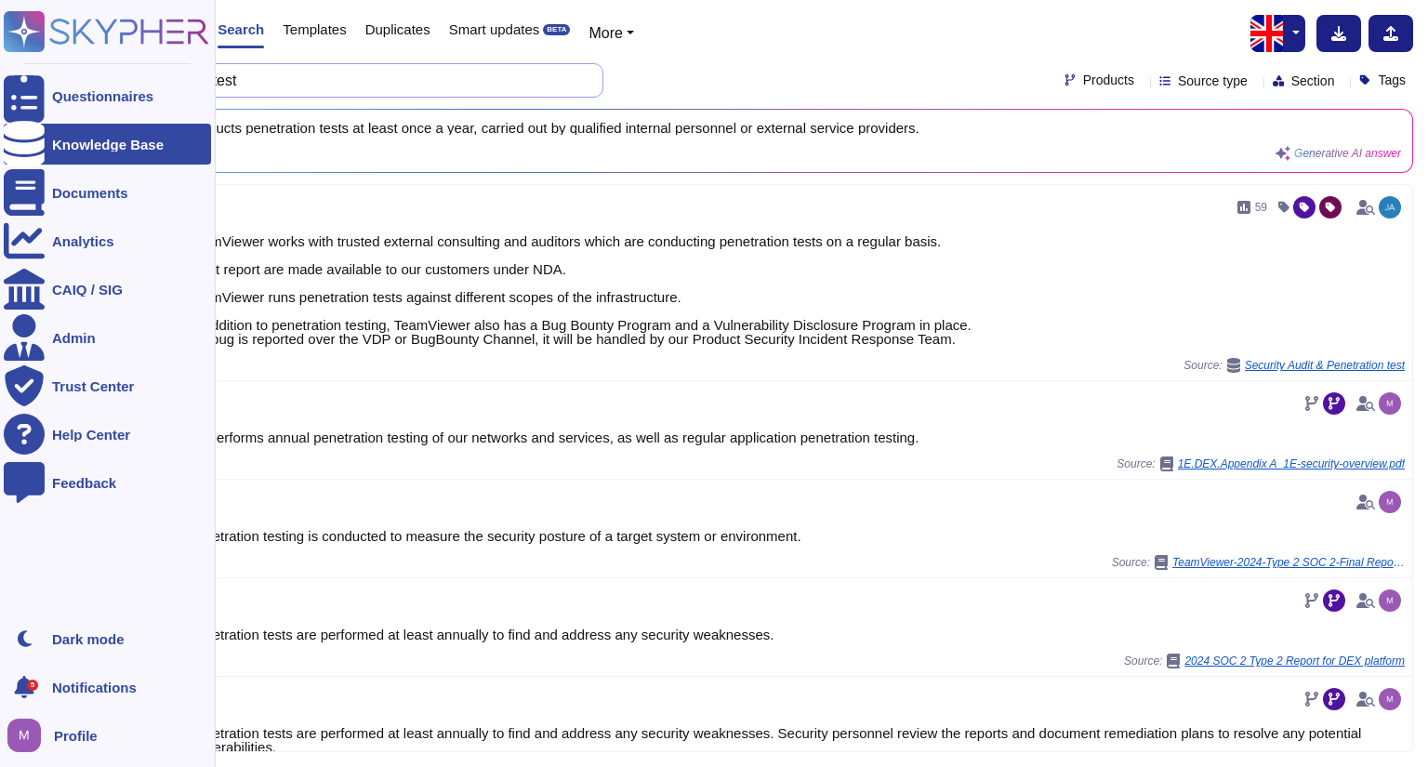
drag, startPoint x: 308, startPoint y: 79, endPoint x: 0, endPoint y: 17, distance: 314.0
click at [0, 17] on div "Questionnaires Knowledge Base Documents Analytics CAIQ / SIG Admin Trust Center…" at bounding box center [714, 383] width 1428 height 767
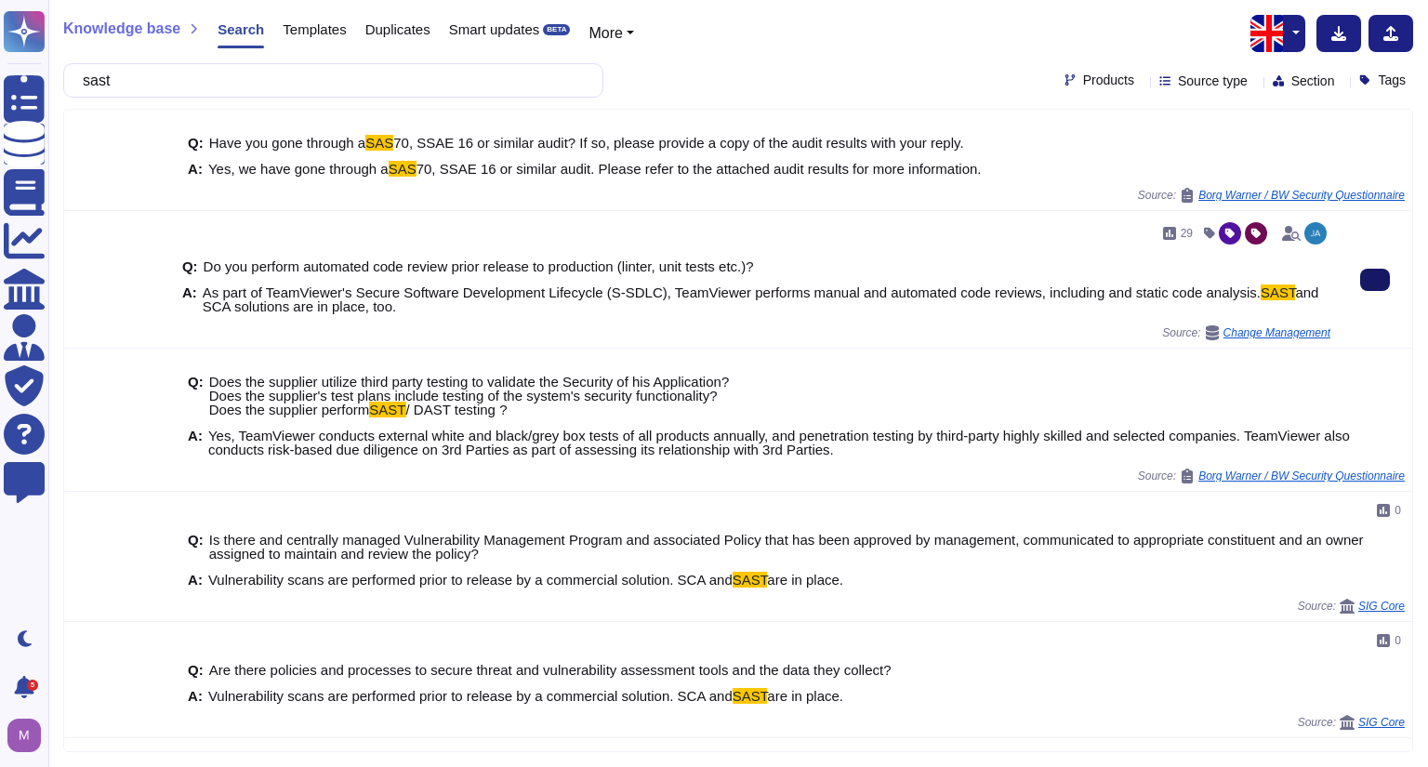
type input "sast"
click at [1360, 289] on button at bounding box center [1375, 280] width 30 height 22
